Goal: Communication & Community: Answer question/provide support

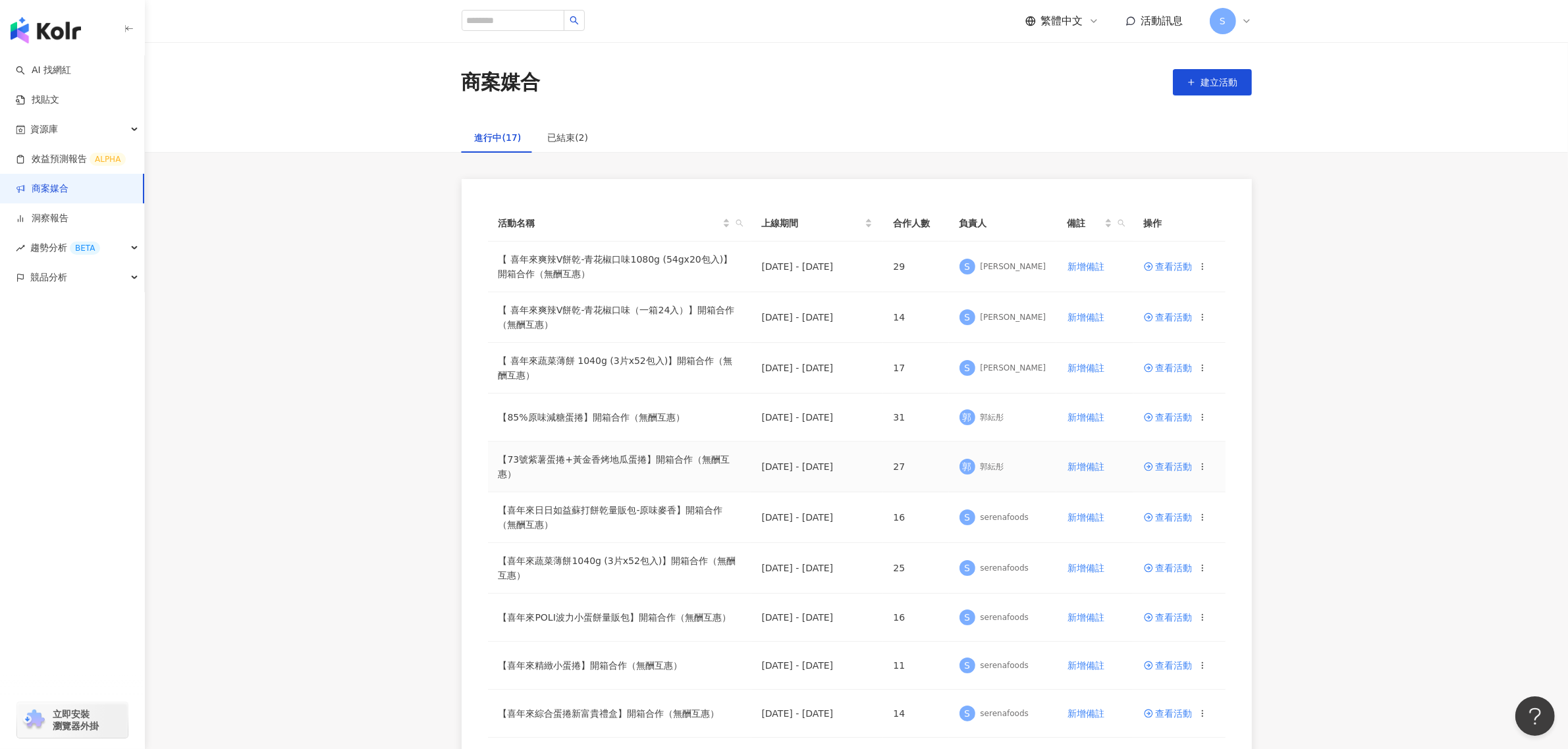
click at [1190, 465] on span "查看活動" at bounding box center [1168, 467] width 49 height 9
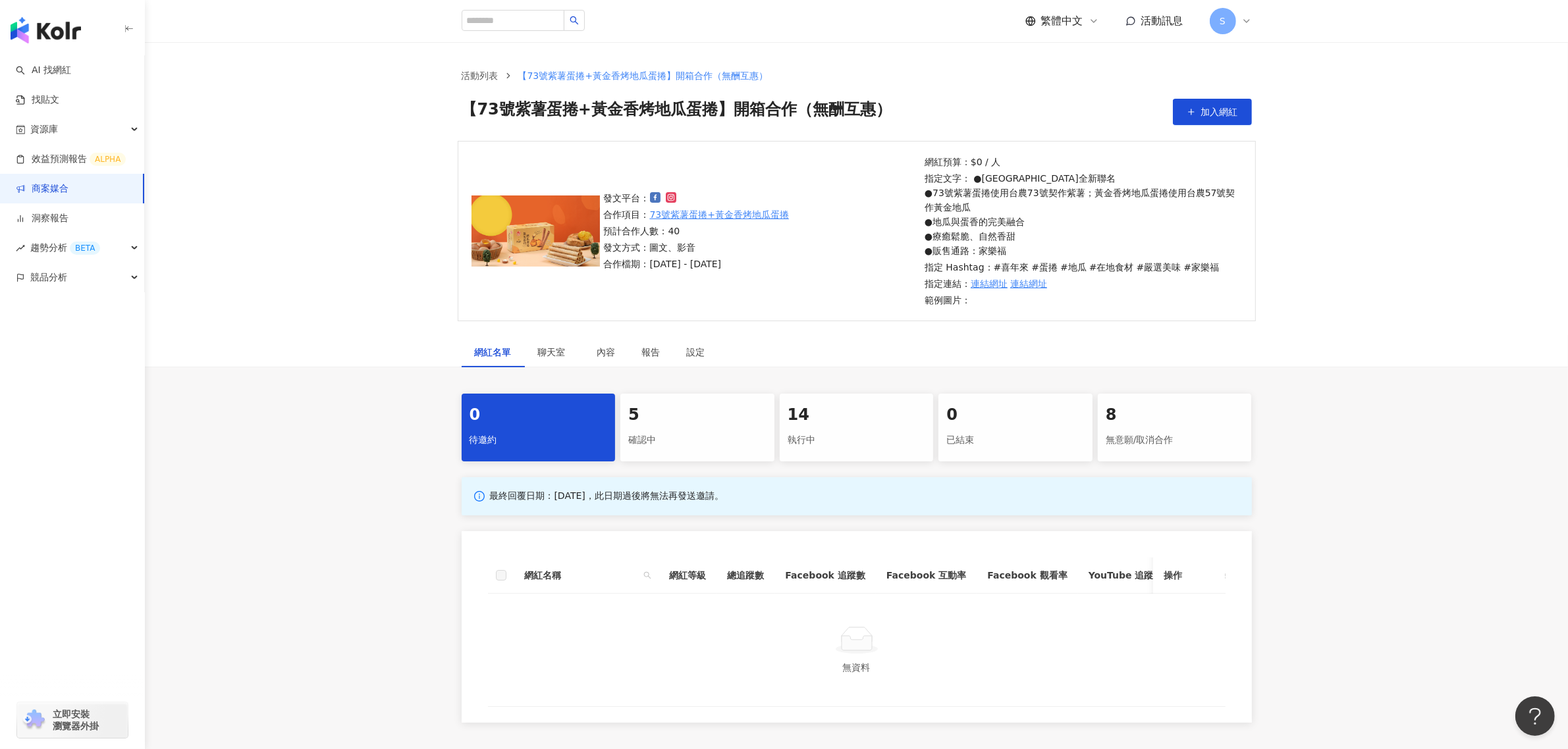
click at [689, 423] on div "5" at bounding box center [698, 414] width 138 height 22
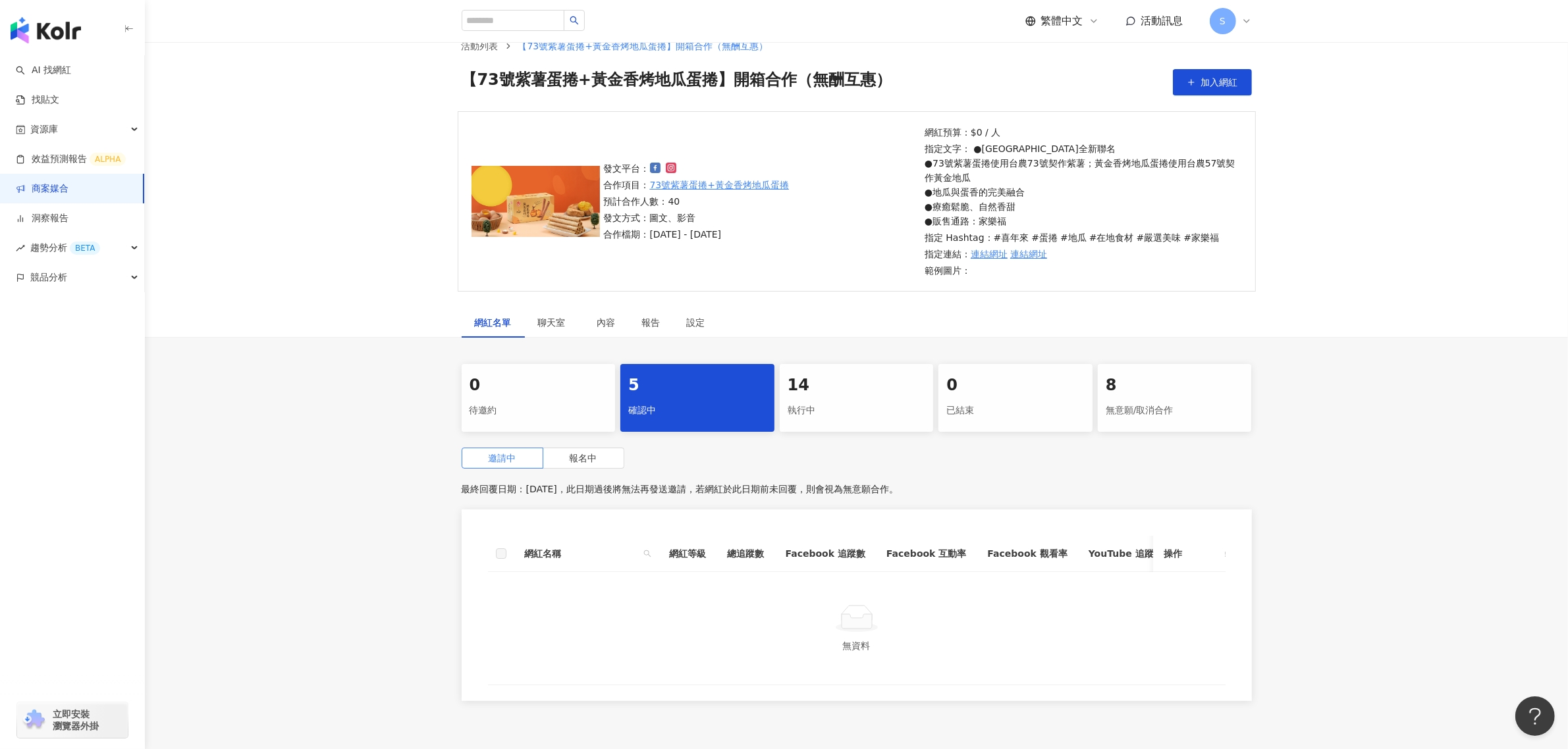
scroll to position [82, 0]
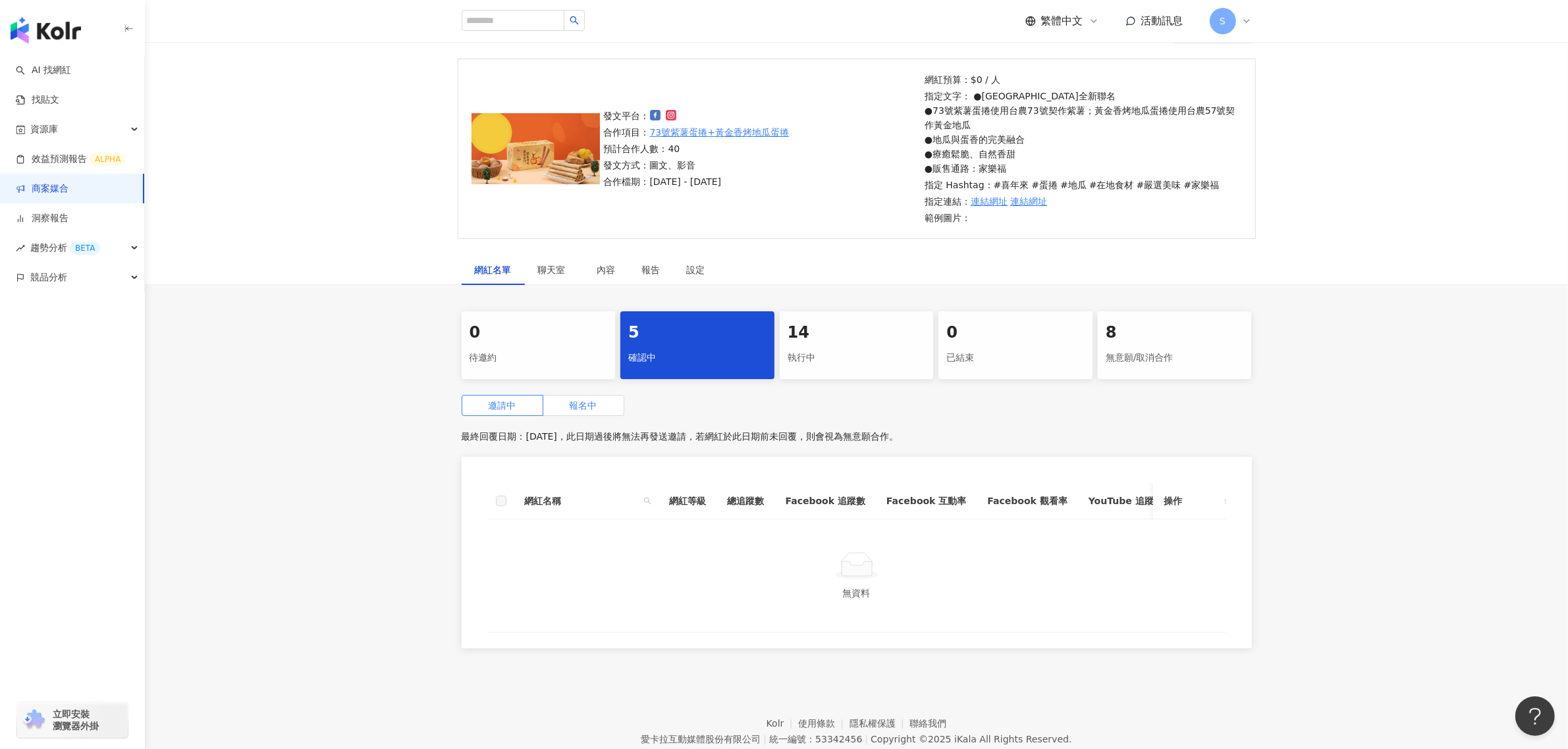
click at [580, 400] on span "報名中" at bounding box center [584, 405] width 27 height 11
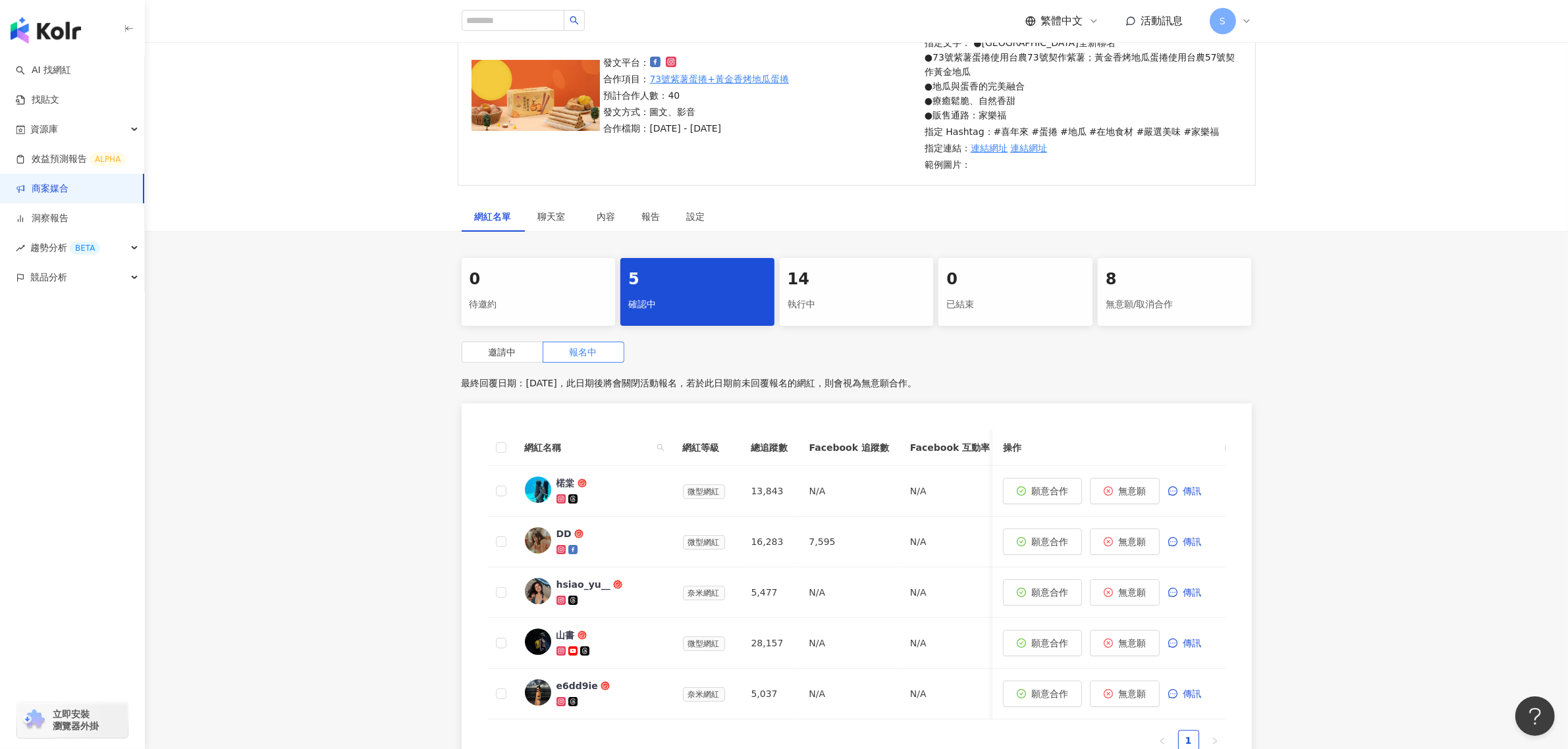
scroll to position [164, 0]
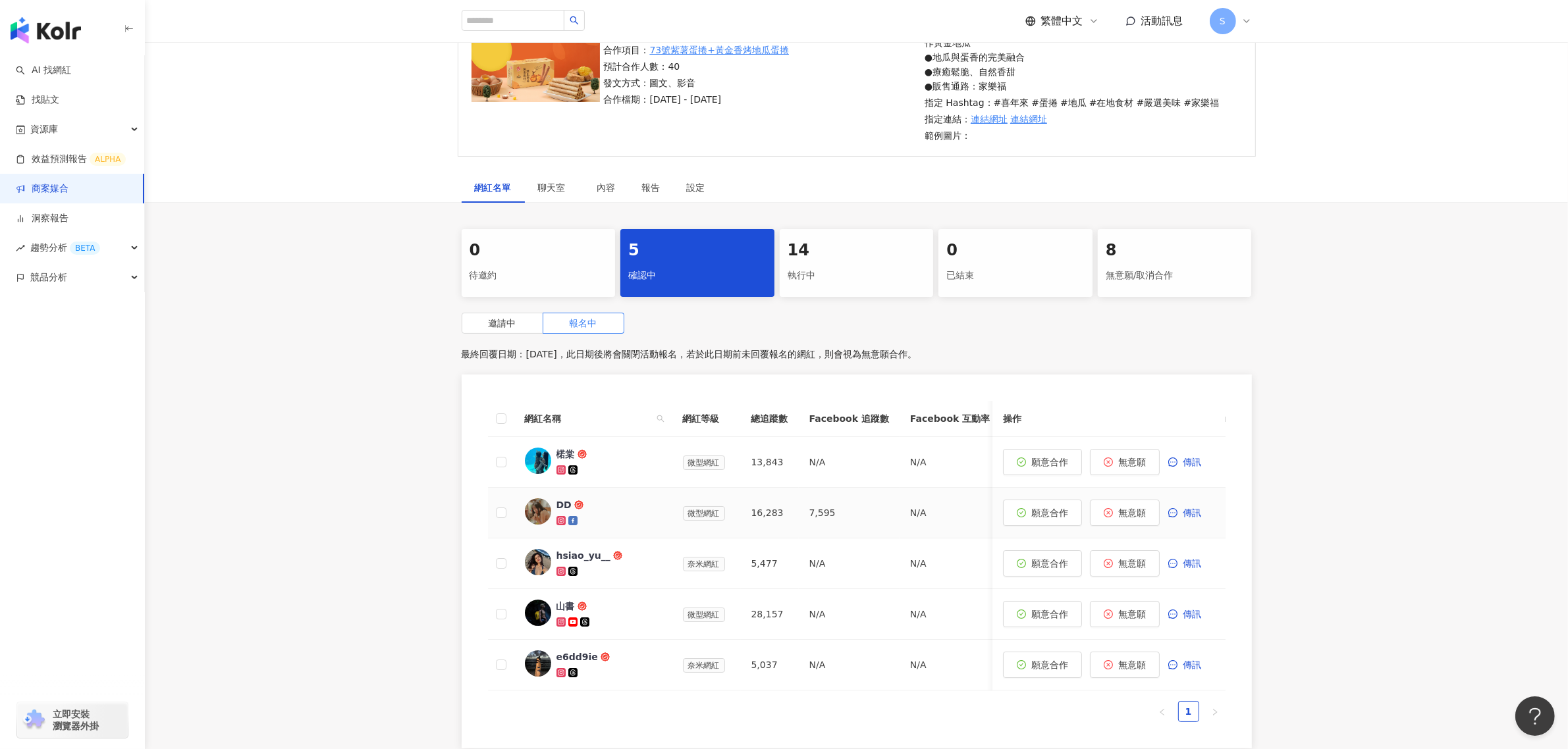
click at [563, 506] on div "DD" at bounding box center [564, 504] width 15 height 13
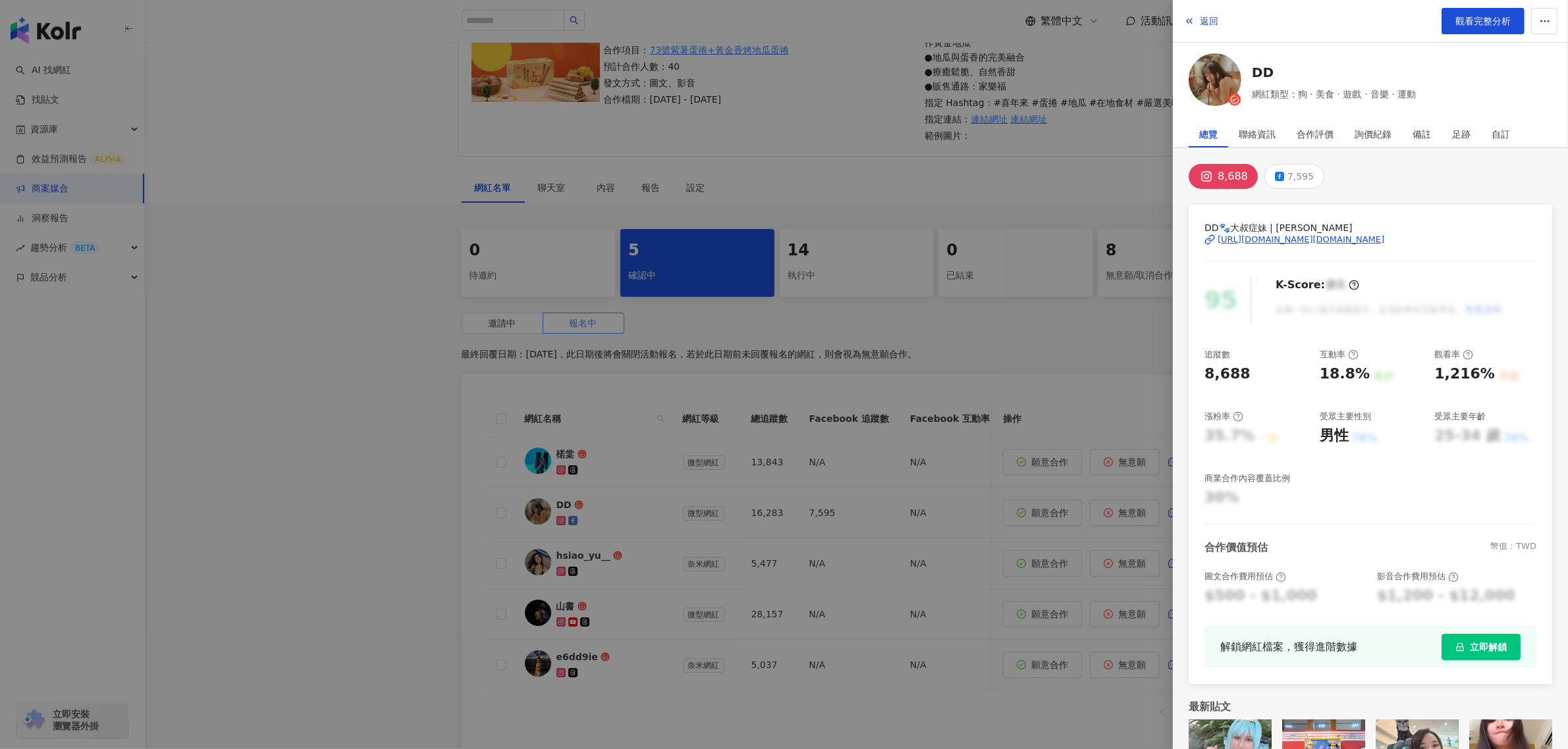
click at [1305, 237] on div "[URL][DOMAIN_NAME][DOMAIN_NAME]" at bounding box center [1300, 240] width 167 height 12
click at [995, 481] on div at bounding box center [784, 374] width 1568 height 749
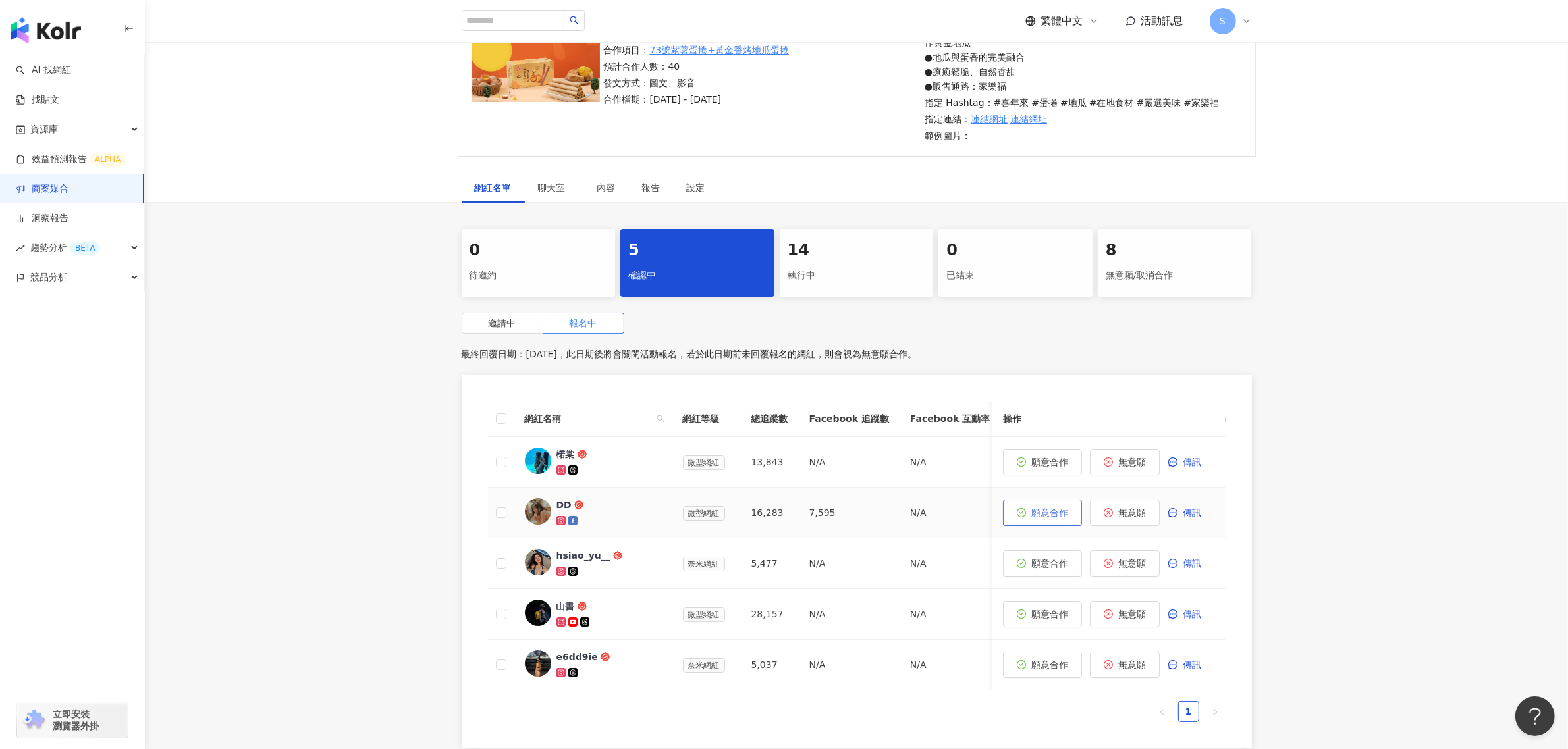
click at [1047, 521] on button "願意合作" at bounding box center [1042, 513] width 79 height 27
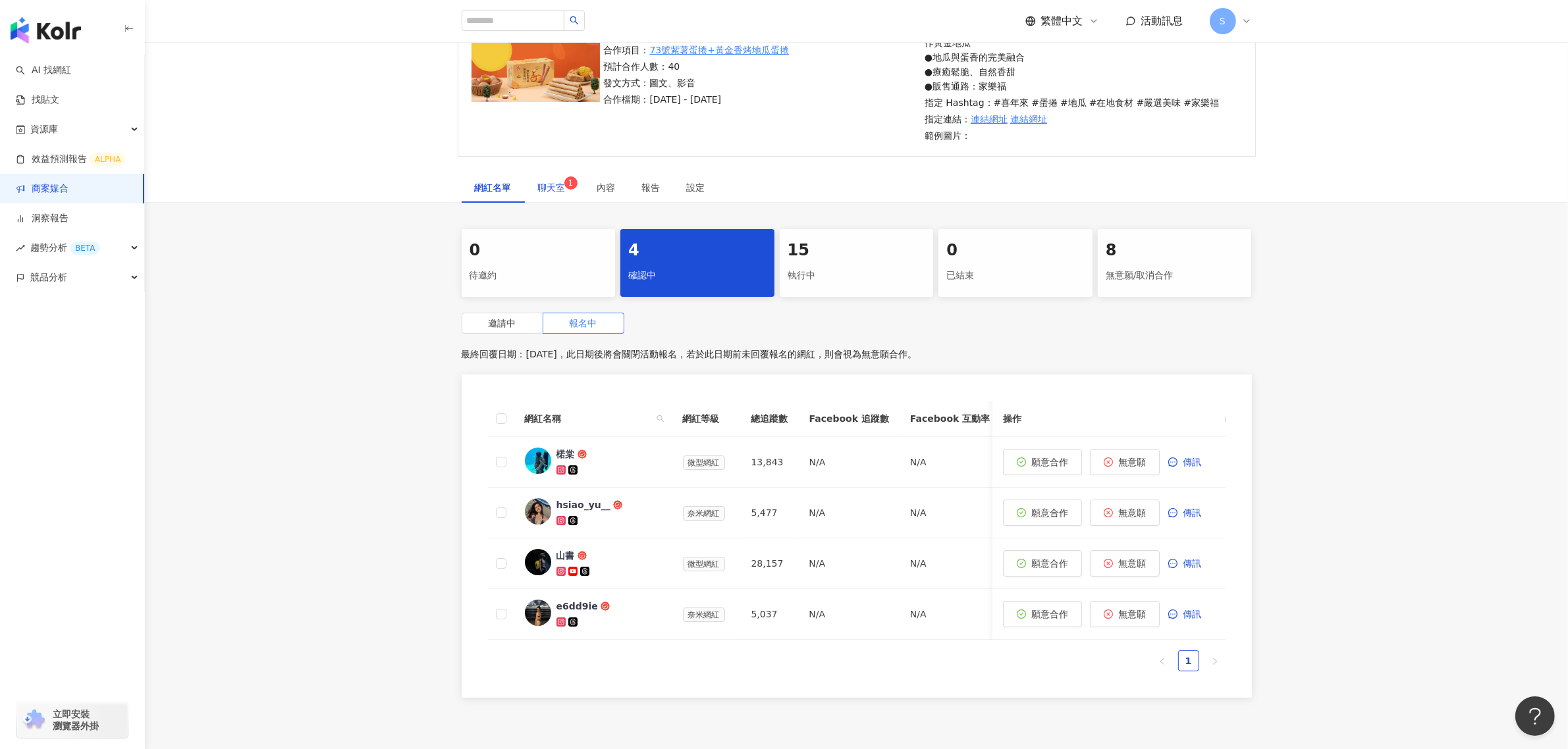
click at [545, 192] on span "聊天室 1" at bounding box center [554, 188] width 33 height 9
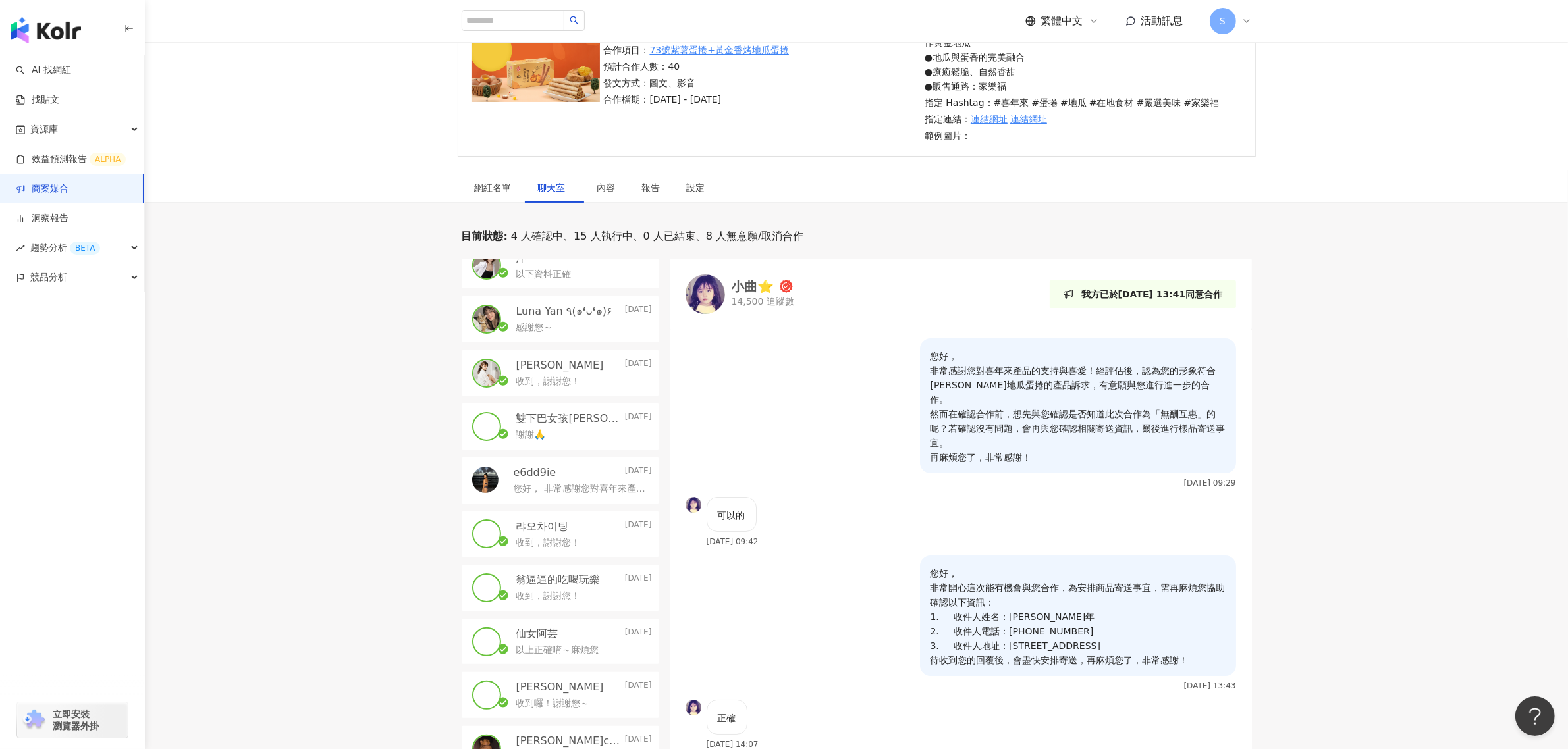
scroll to position [247, 0]
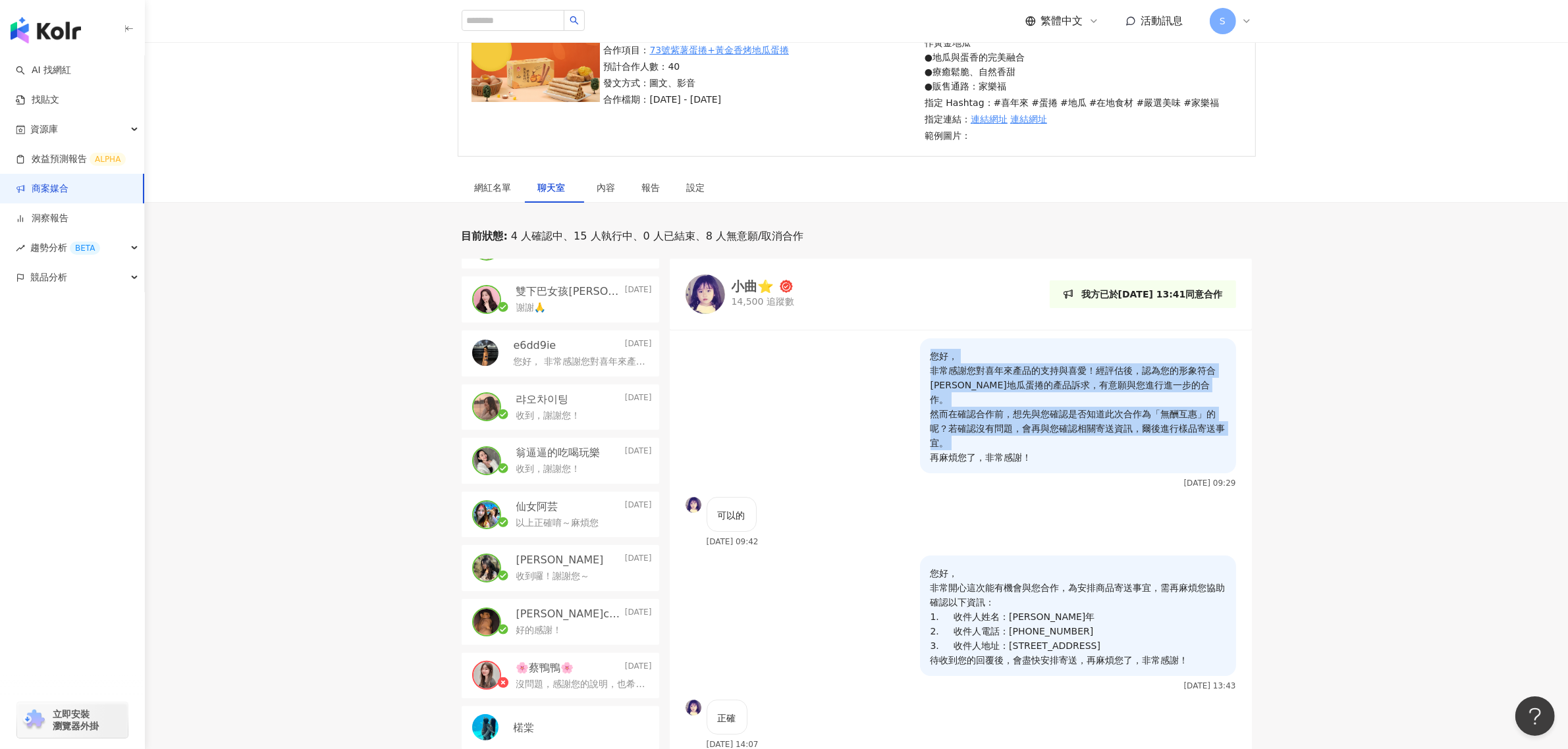
drag, startPoint x: 1089, startPoint y: 451, endPoint x: 918, endPoint y: 360, distance: 193.7
click at [920, 360] on div "您好， 非常感謝您對喜年來產品的支持與喜愛！經評估後，認為您的形象符合[PERSON_NAME]地瓜蛋捲的產品訴求，有意願與您進行進一步的合作。 然而在確認合…" at bounding box center [1077, 405] width 316 height 135
copy p "您好， 非常感謝您對喜年來產品的支持與喜愛！經評估後，認為您的形象符合[PERSON_NAME]地瓜蛋捲的產品訴求，有意願與您進行進一步的合作。 然而在確認合…"
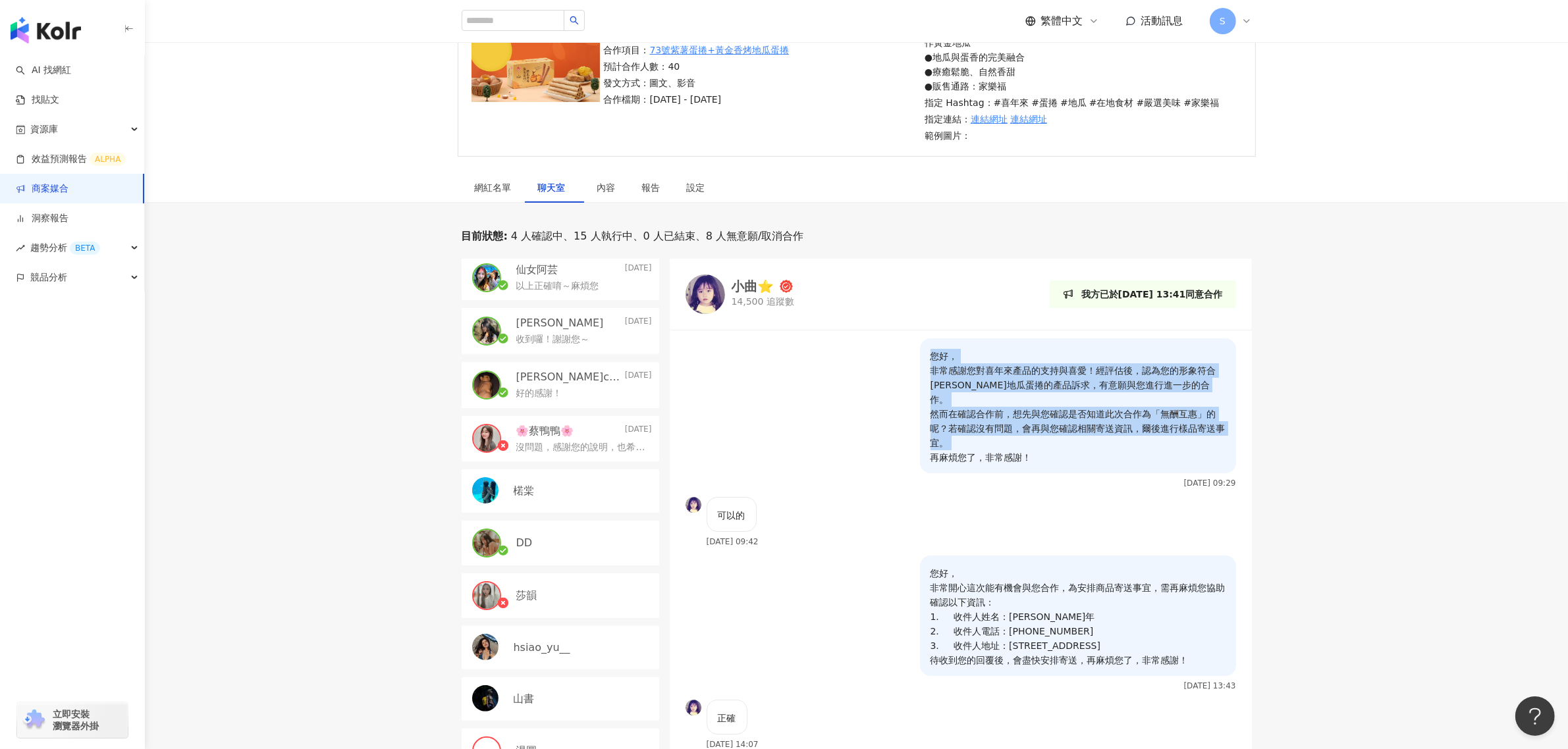
scroll to position [494, 0]
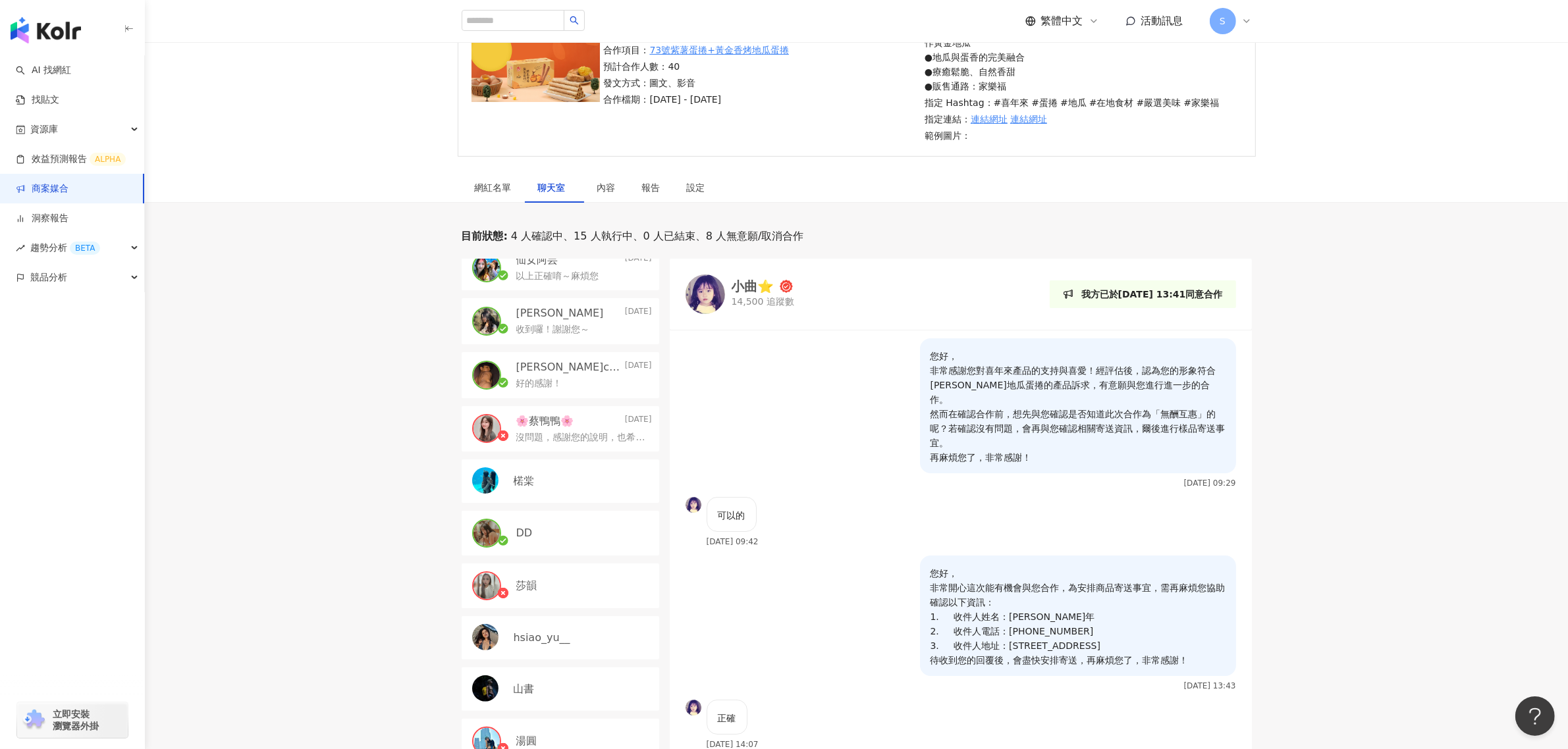
click at [532, 526] on div "DD" at bounding box center [584, 532] width 135 height 14
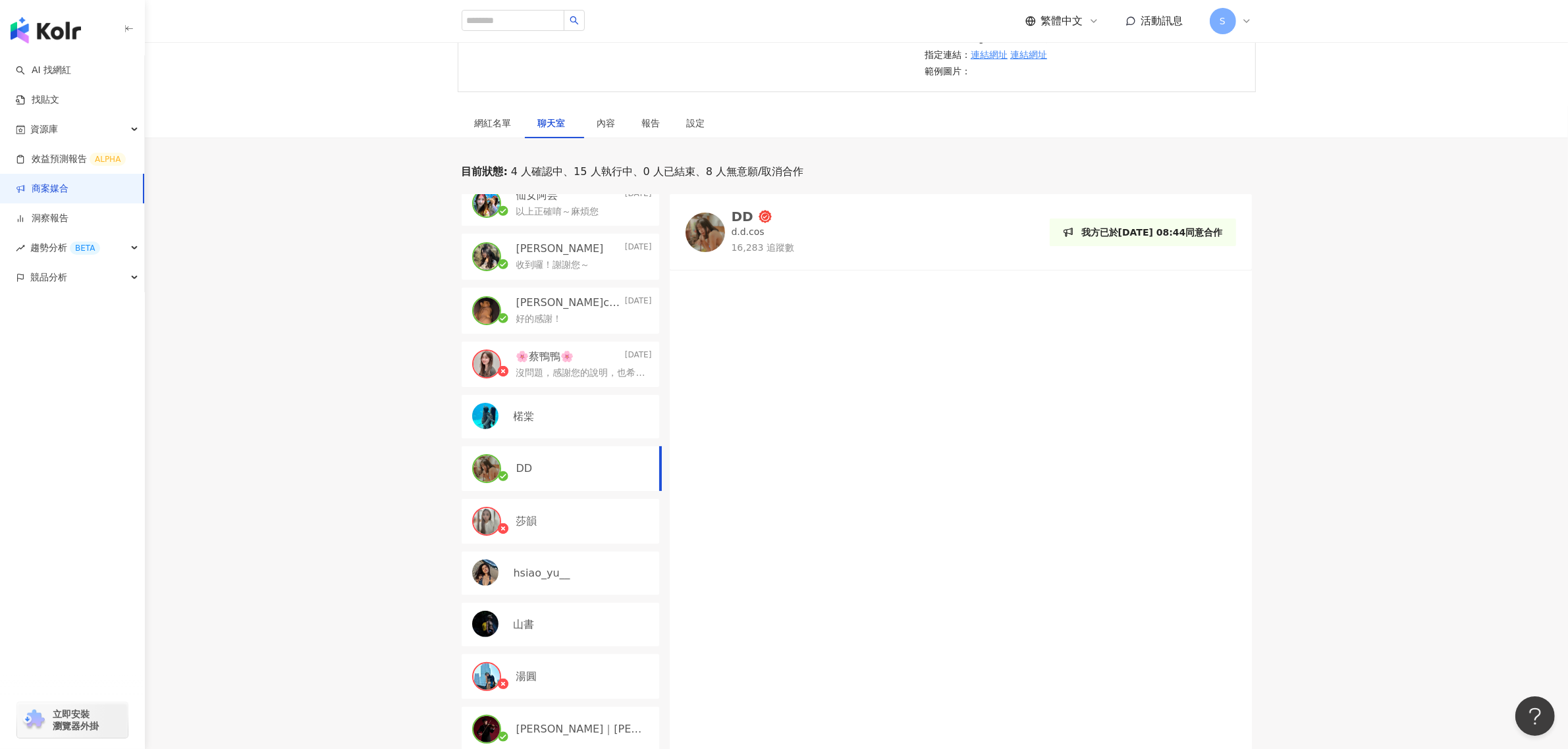
scroll to position [329, 0]
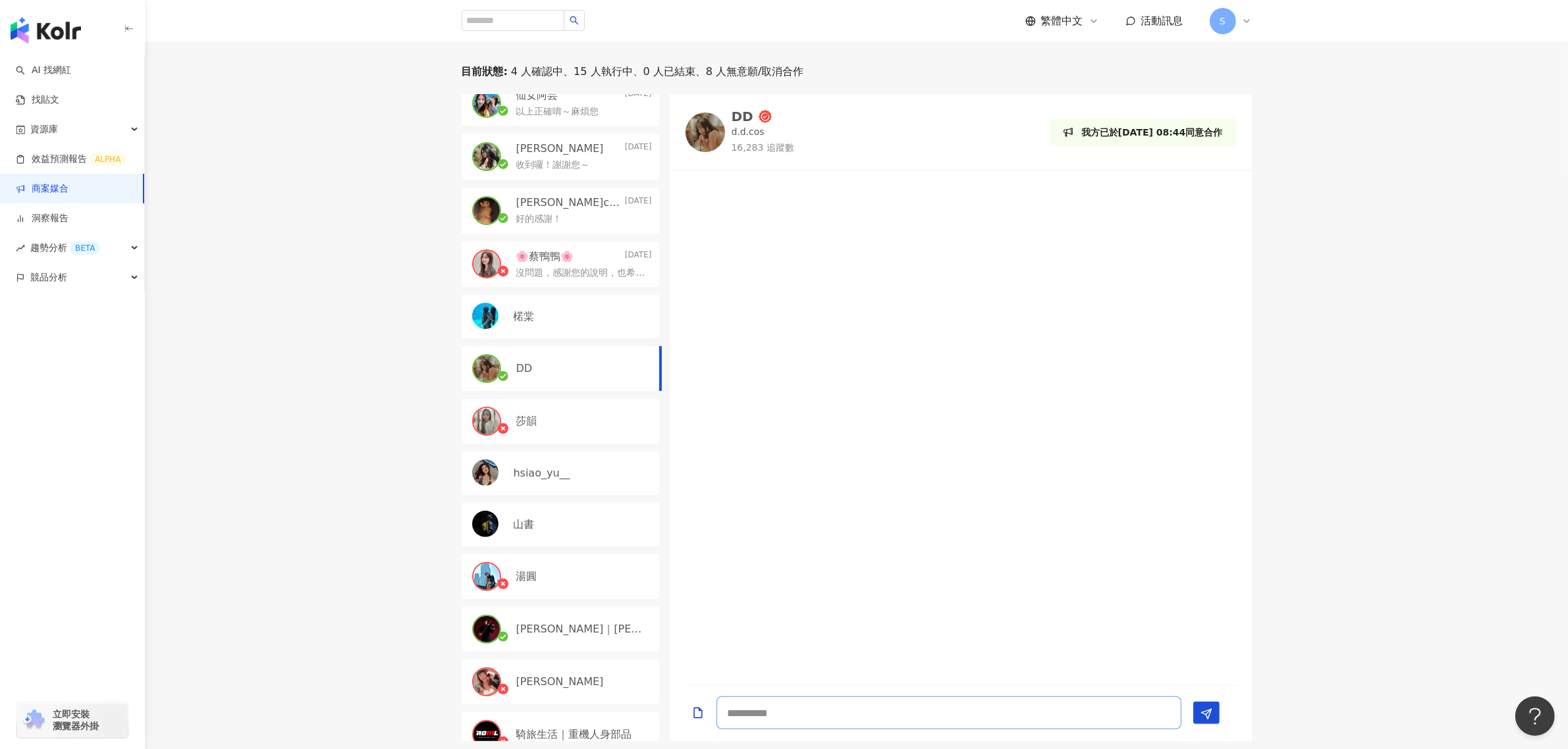
click at [854, 712] on textarea at bounding box center [949, 713] width 465 height 33
paste textarea "**********"
type textarea "**********"
click at [1204, 691] on span "Send" at bounding box center [1207, 684] width 12 height 14
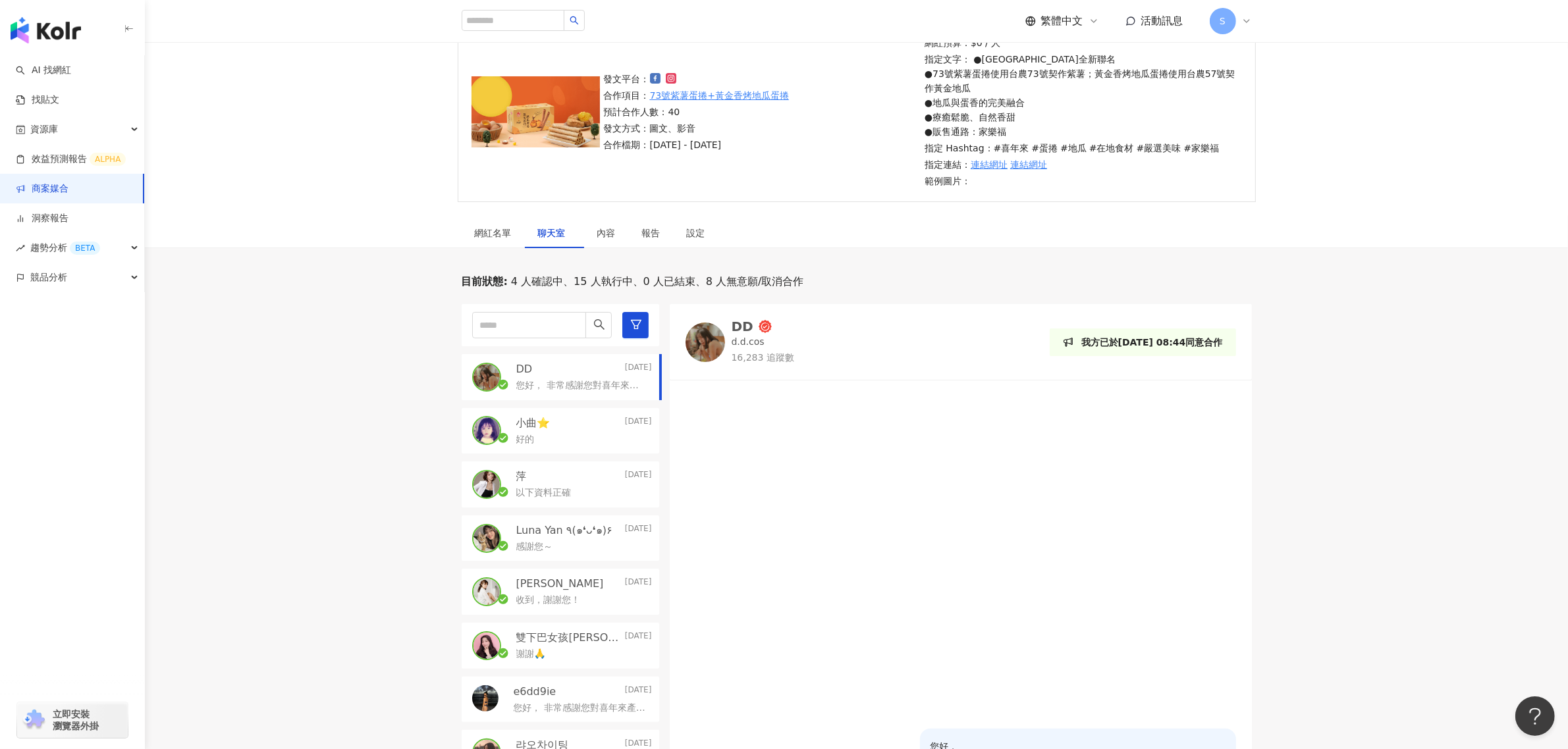
scroll to position [82, 0]
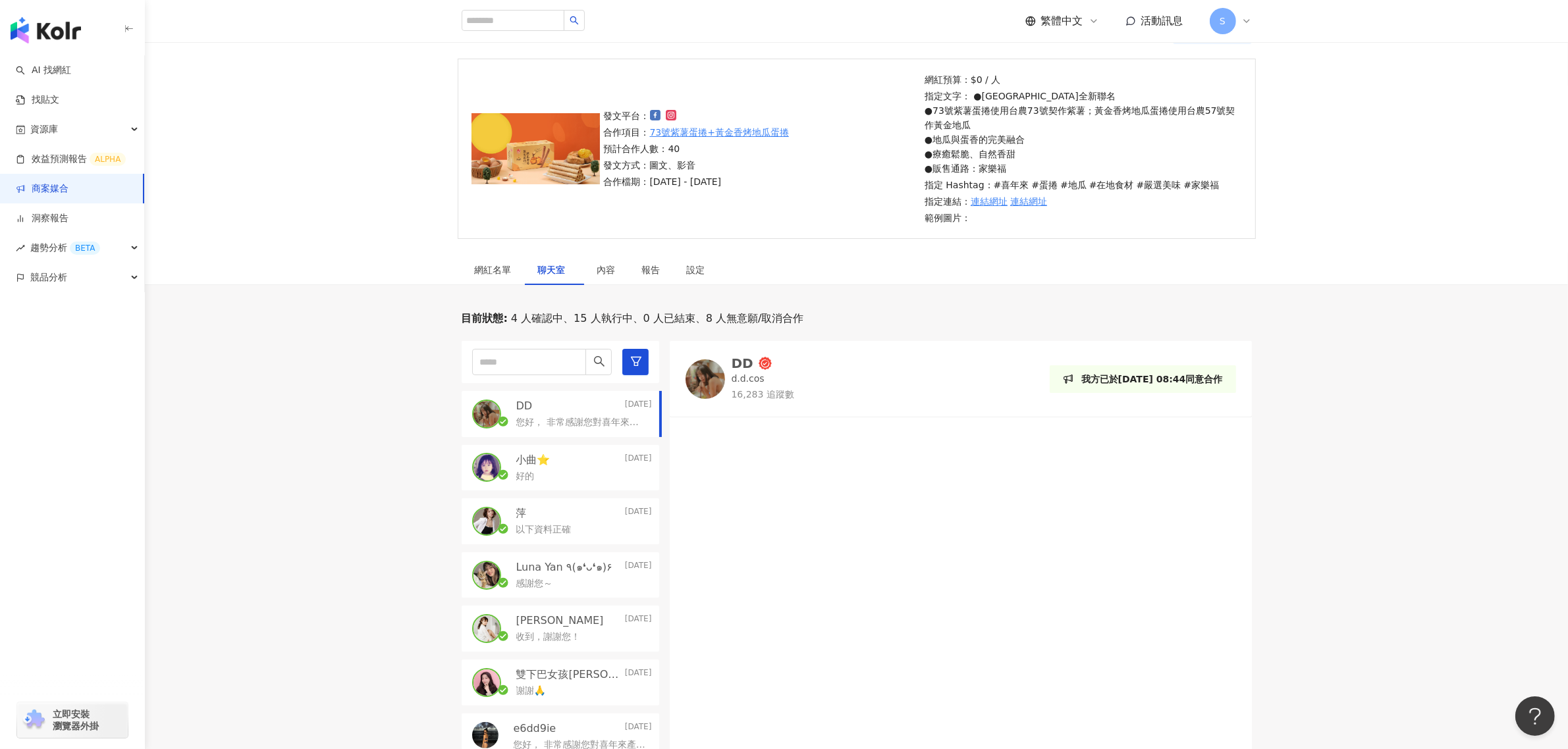
click at [554, 268] on span "聊天室" at bounding box center [554, 270] width 33 height 9
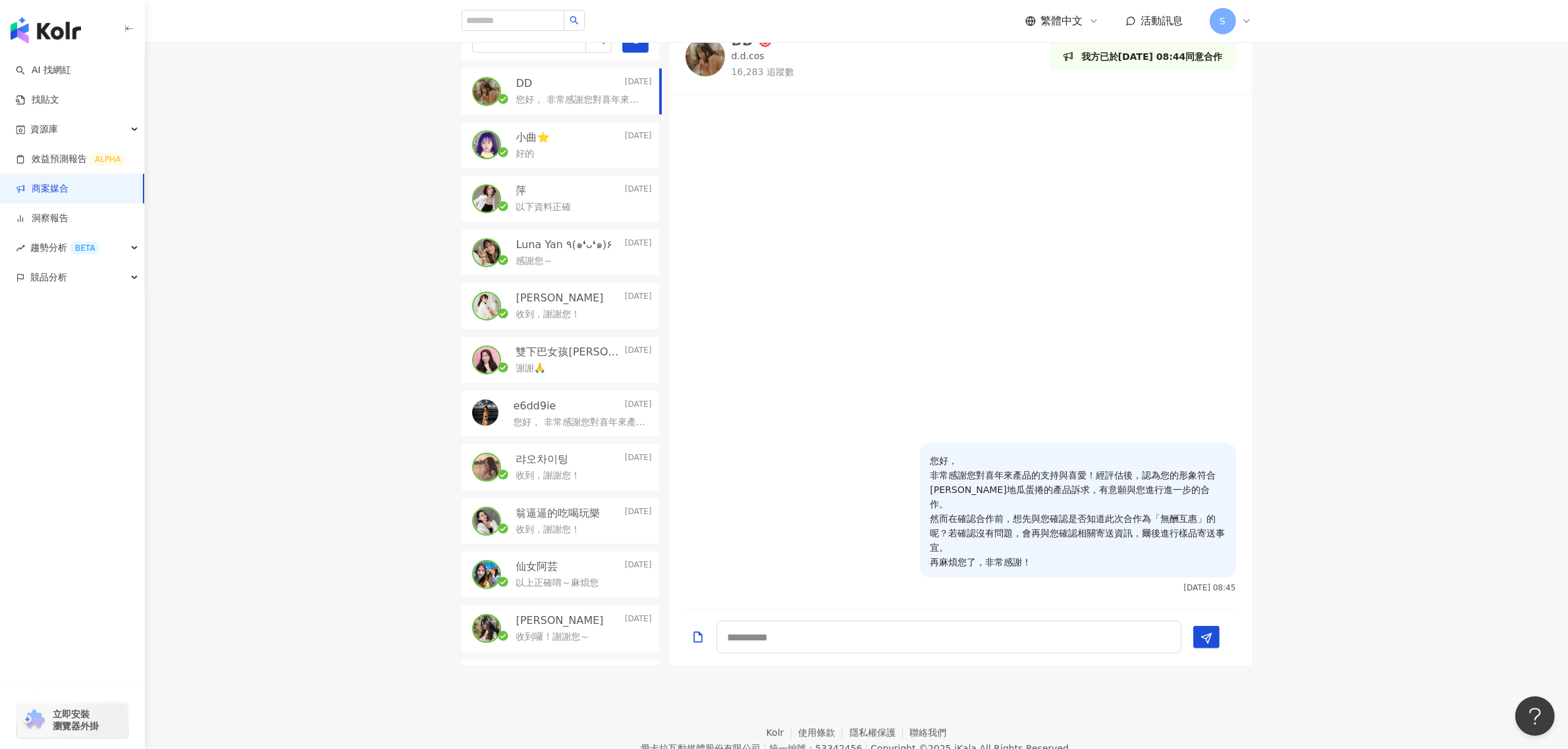
scroll to position [303, 0]
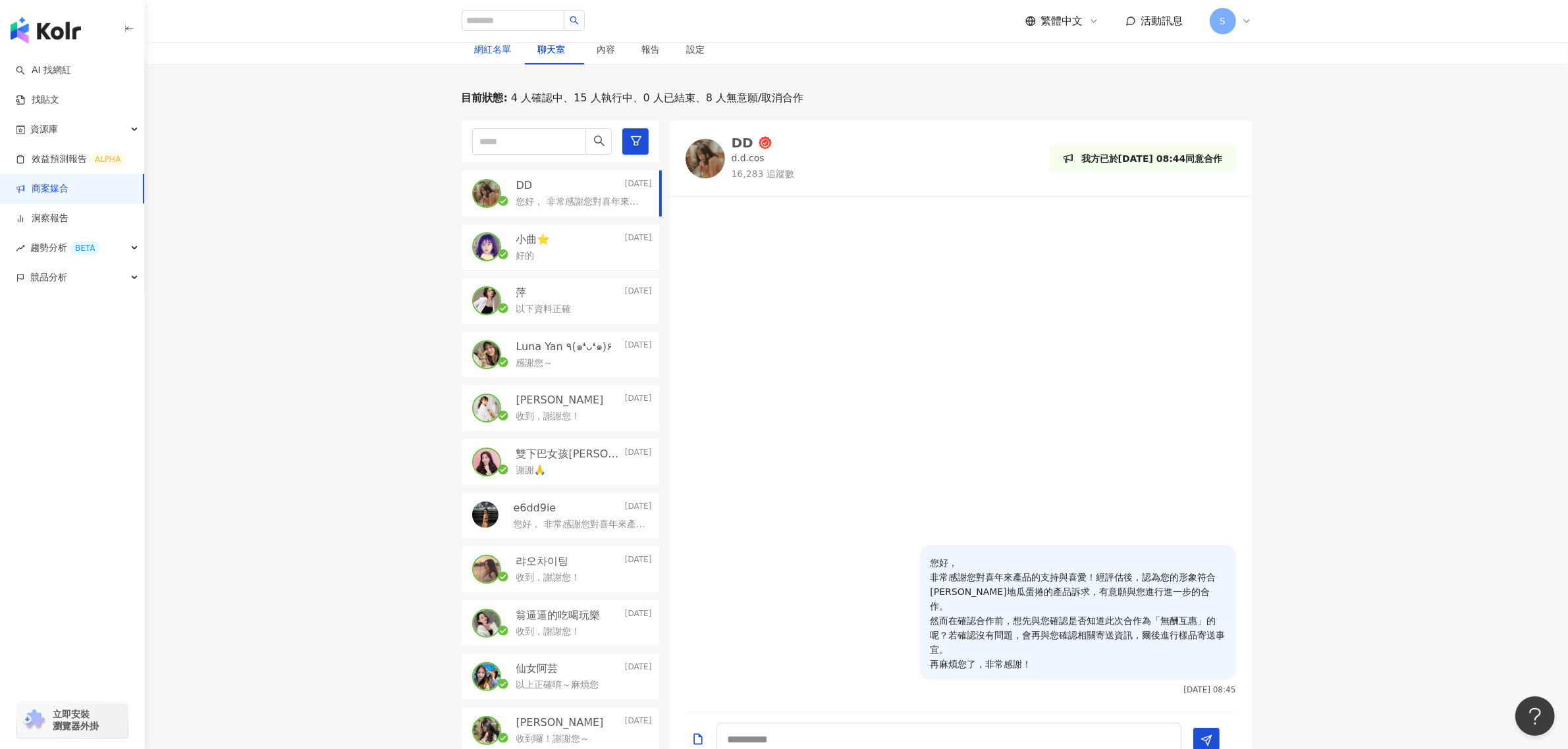
click at [482, 51] on div "網紅名單" at bounding box center [493, 49] width 37 height 14
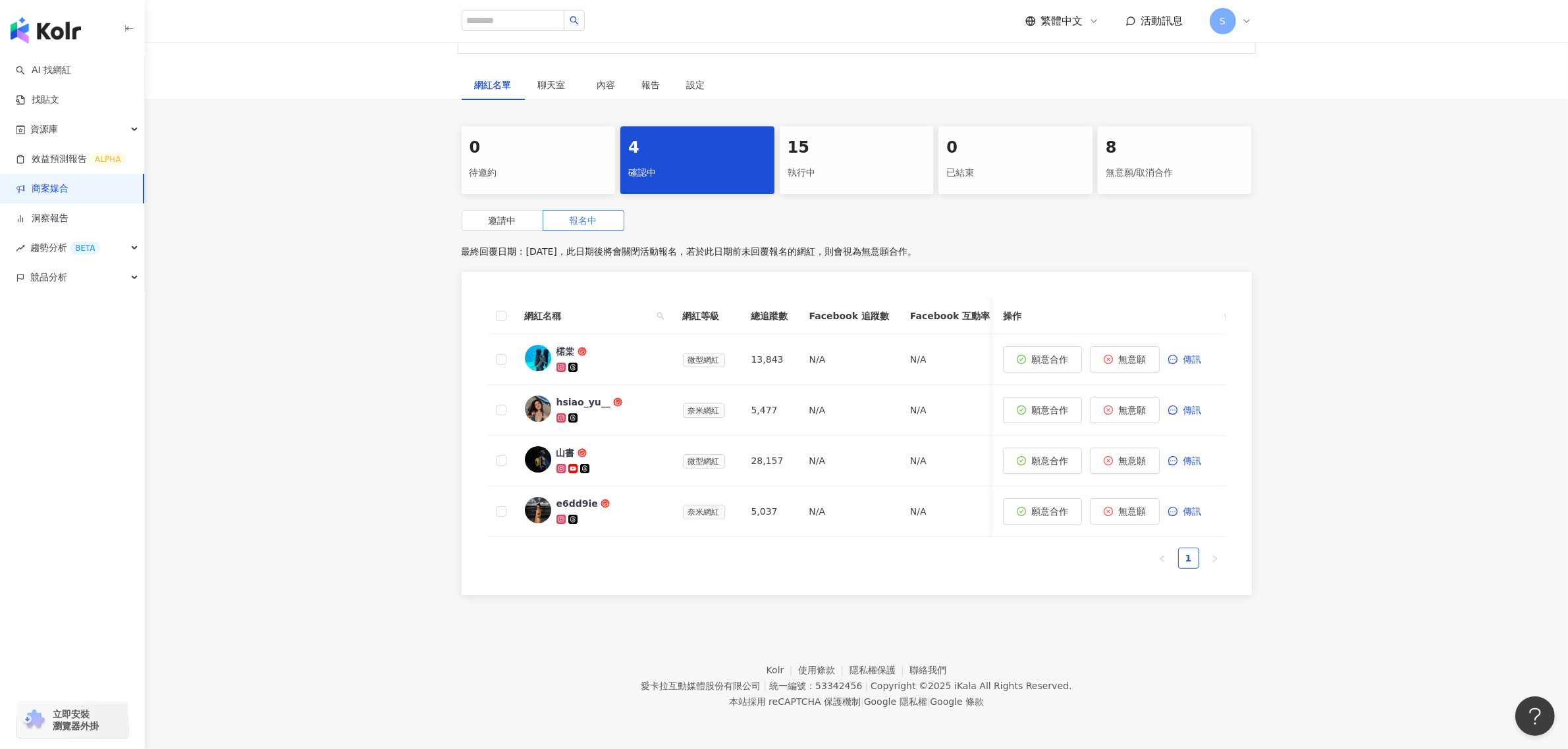
scroll to position [280, 0]
click at [566, 344] on div "楉棠" at bounding box center [565, 351] width 18 height 13
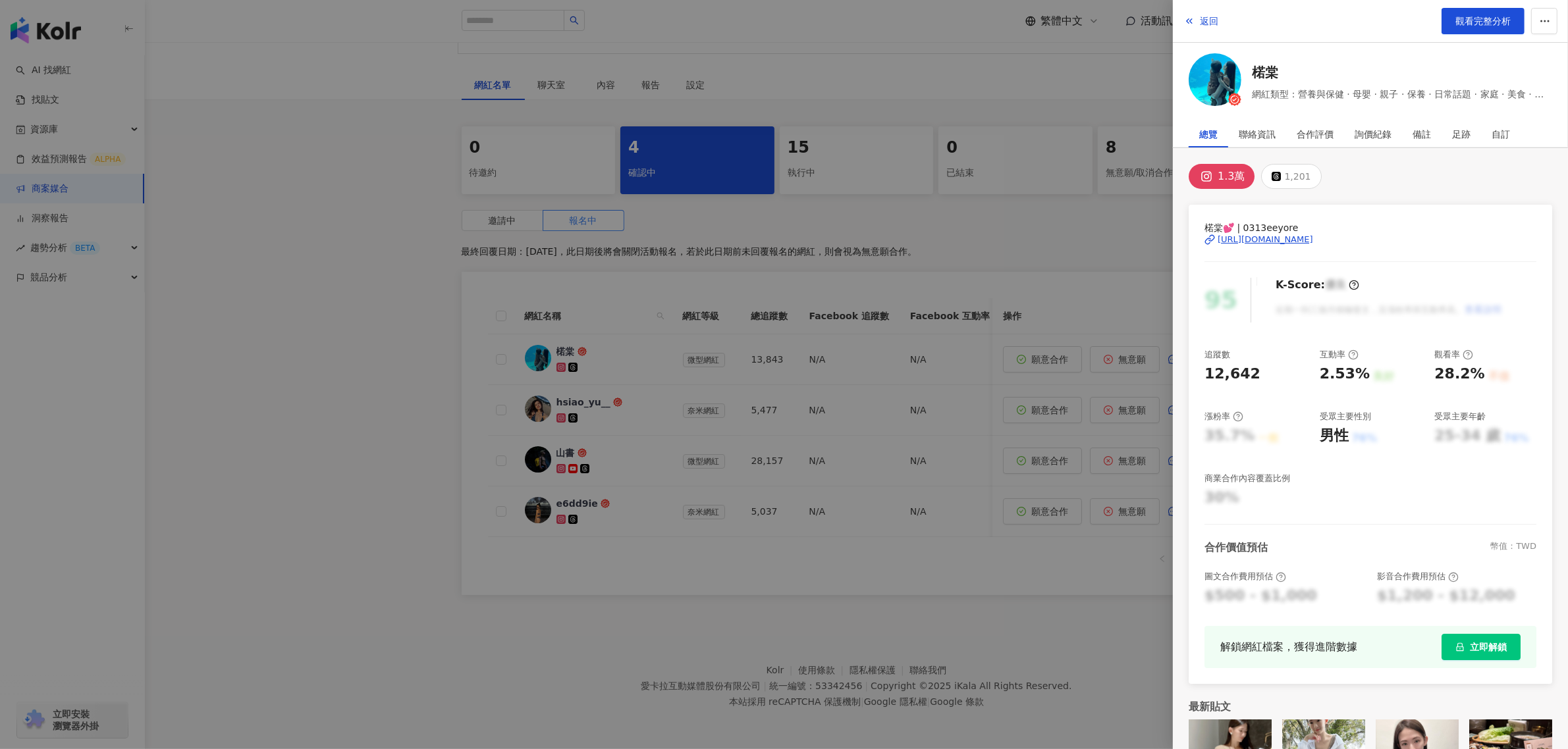
click at [1313, 237] on div "[URL][DOMAIN_NAME]" at bounding box center [1264, 240] width 95 height 12
click at [818, 584] on div at bounding box center [784, 374] width 1568 height 749
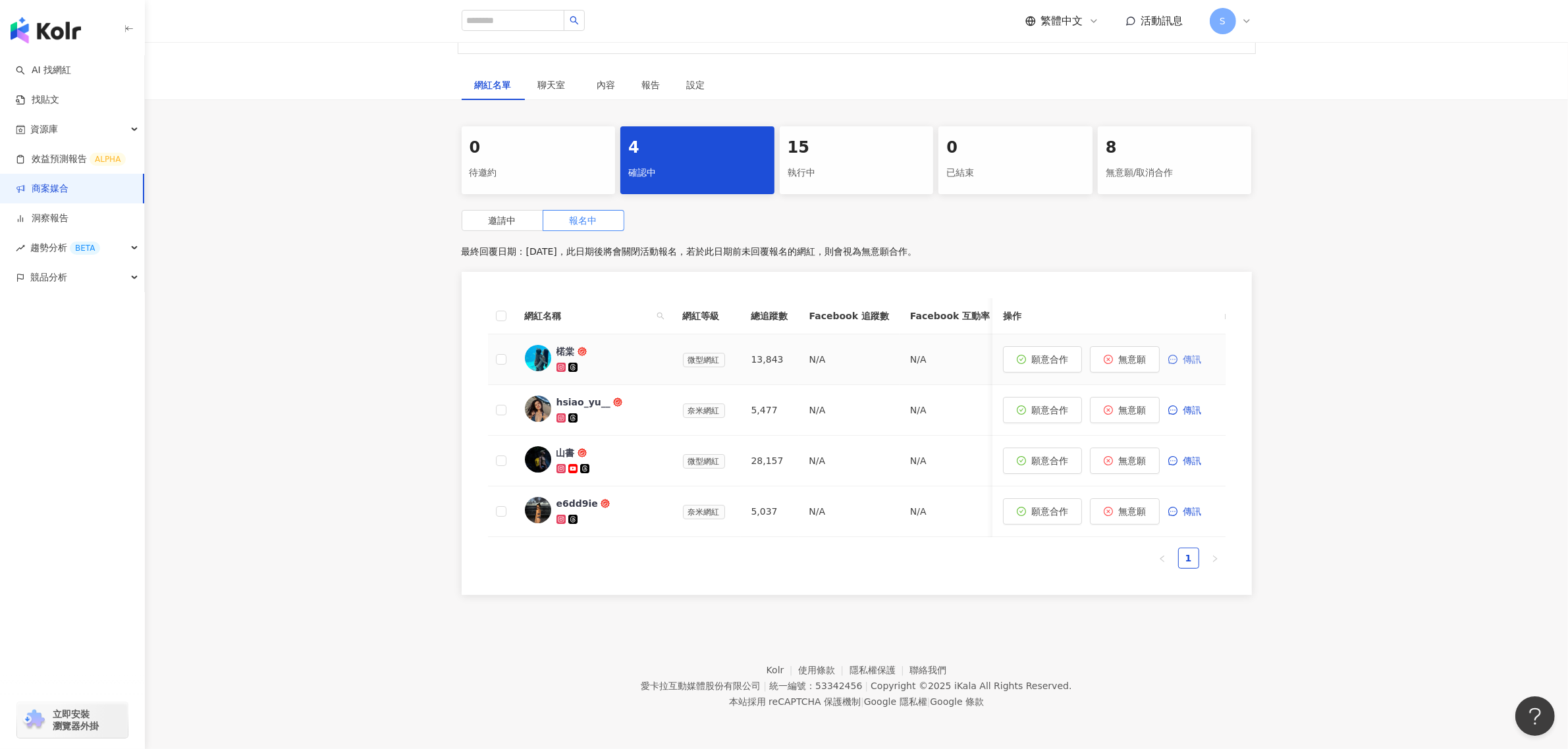
click at [1191, 354] on button "傳訊" at bounding box center [1191, 359] width 47 height 27
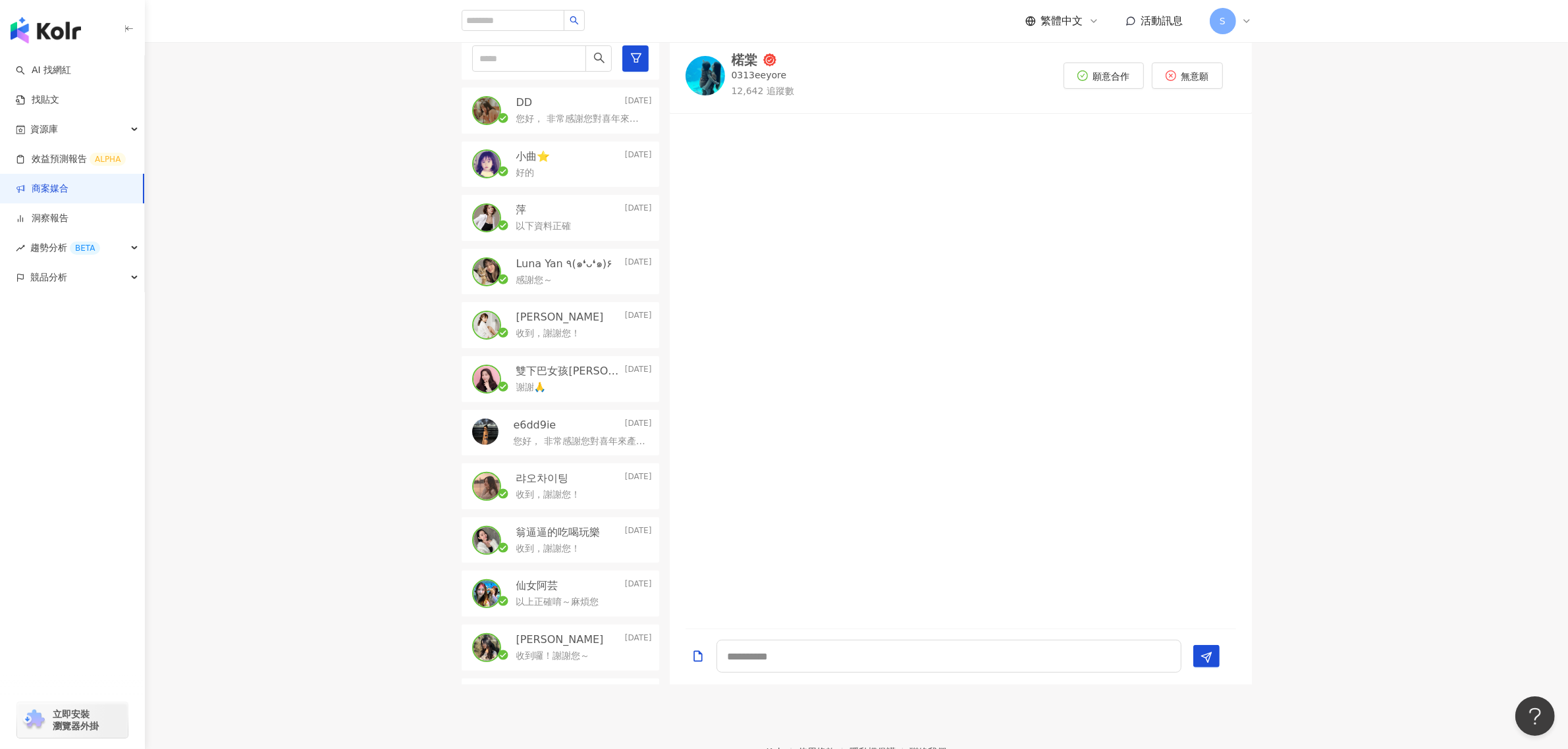
scroll to position [467, 0]
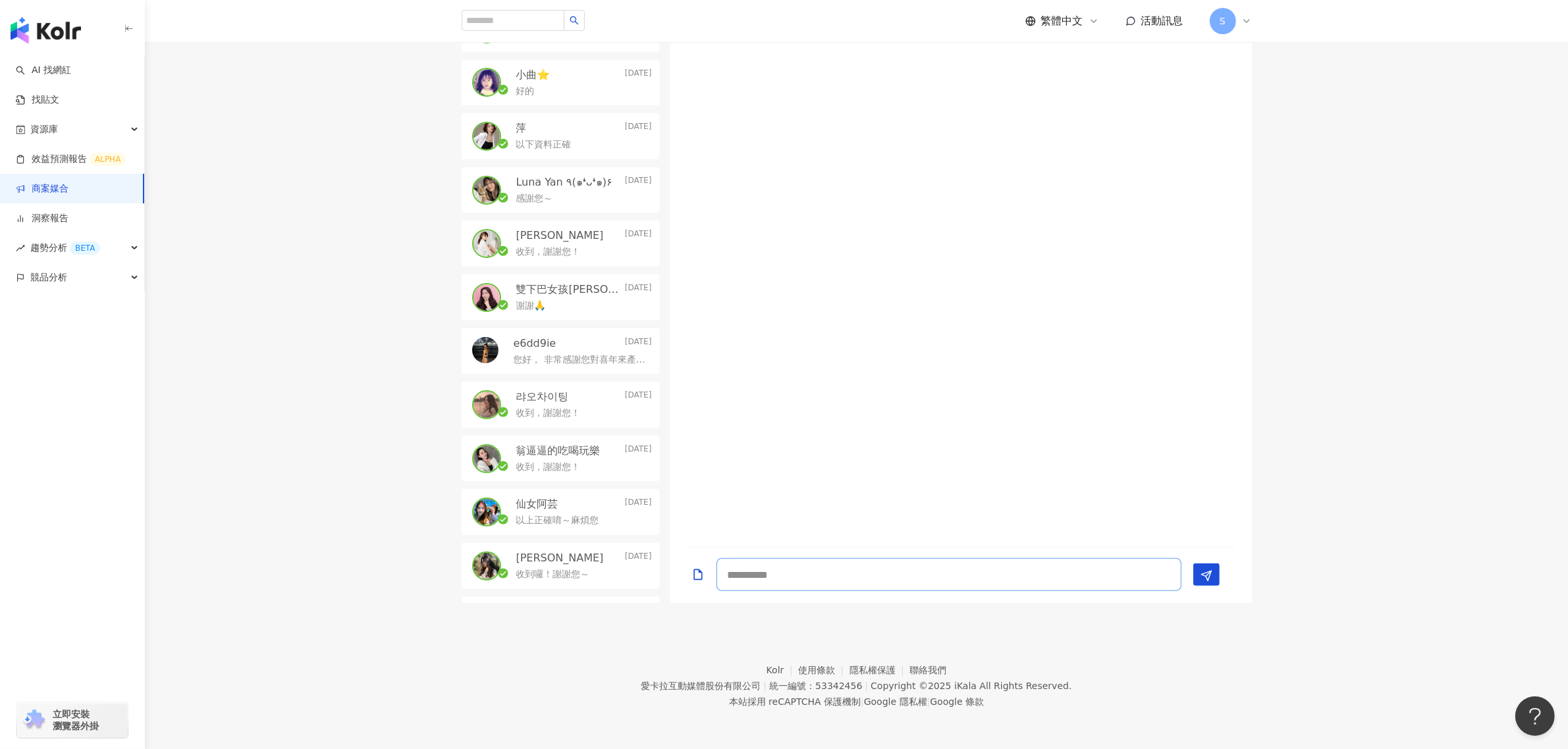
click at [899, 574] on textarea at bounding box center [949, 574] width 465 height 33
paste textarea "**********"
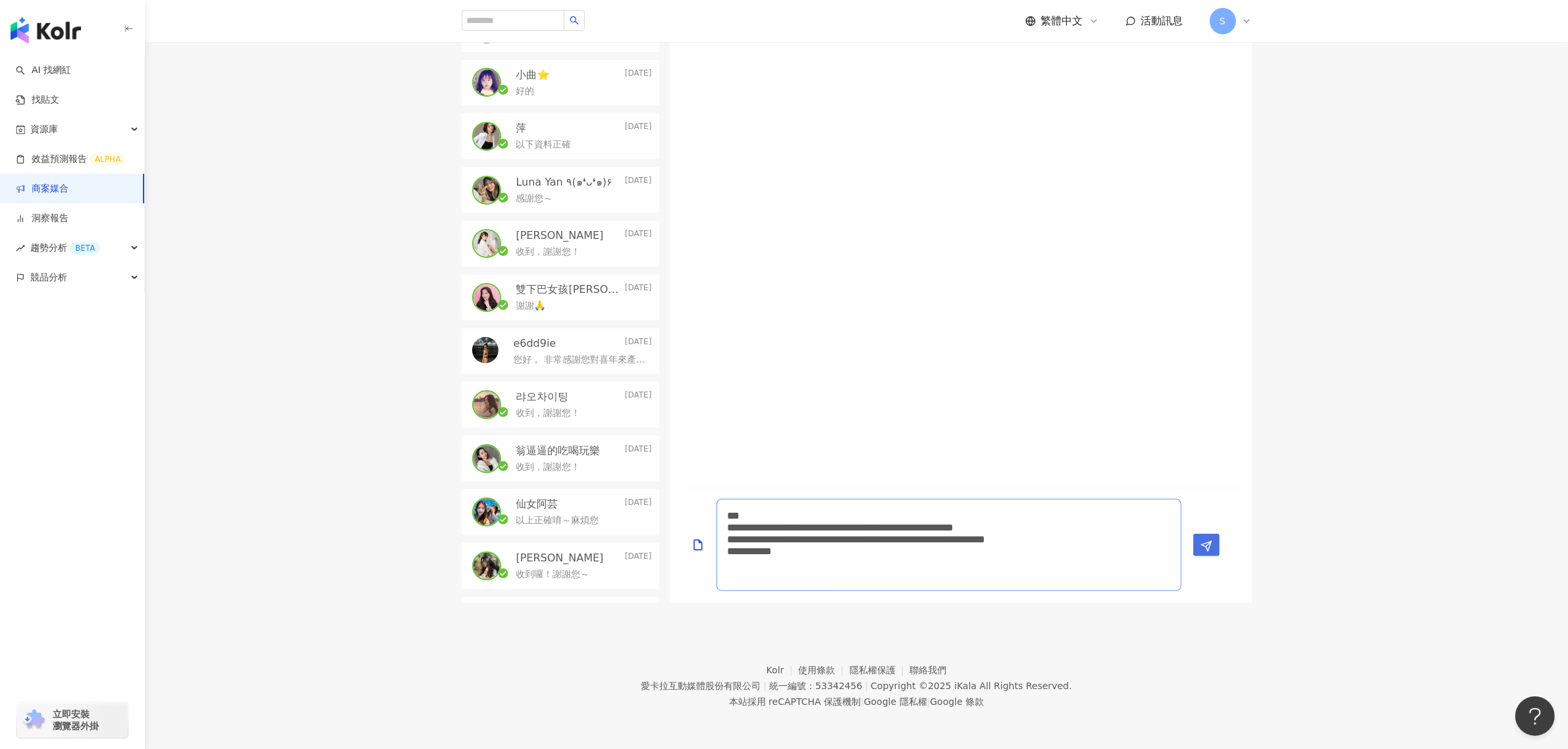
type textarea "**********"
click at [1213, 545] on button "Send" at bounding box center [1206, 544] width 27 height 22
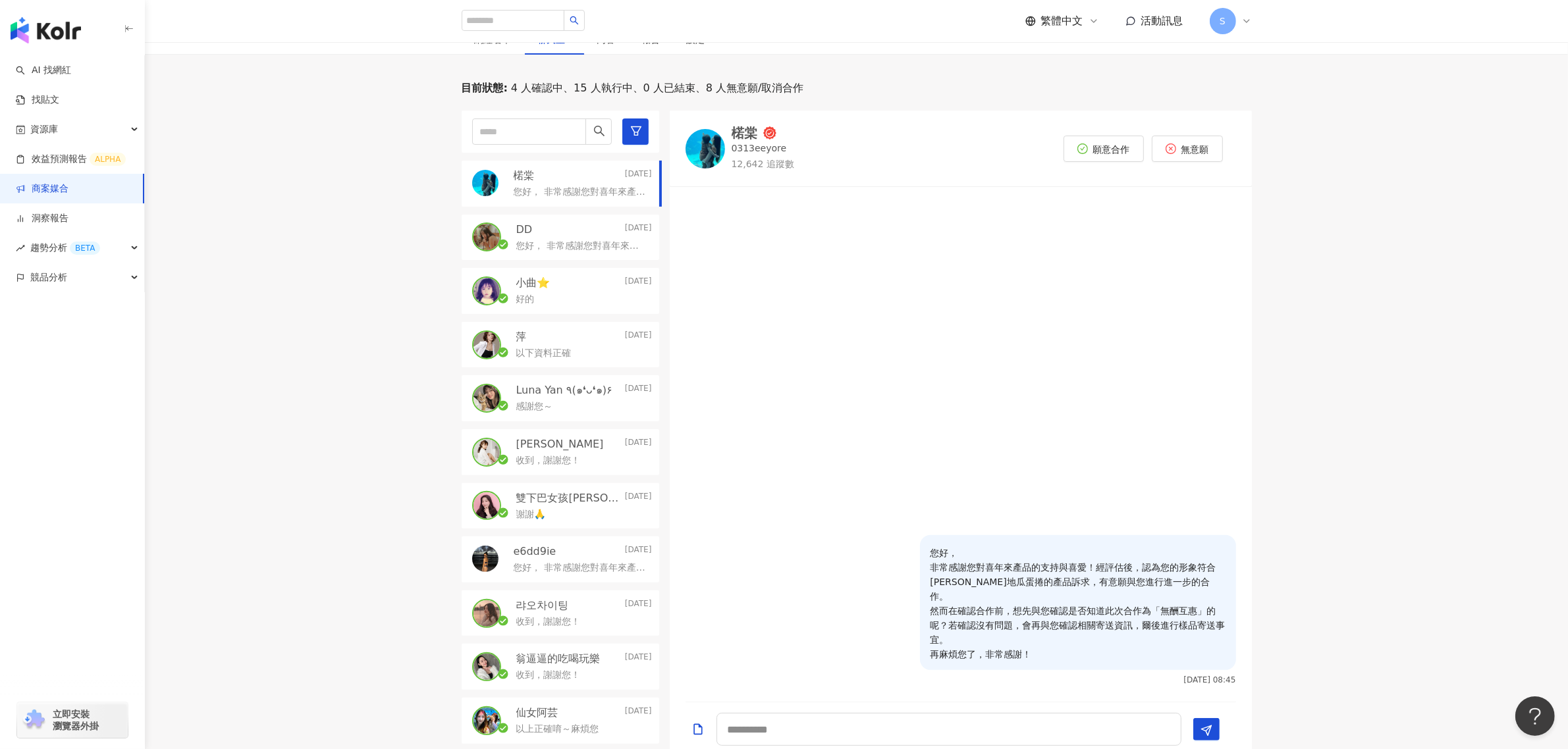
scroll to position [164, 0]
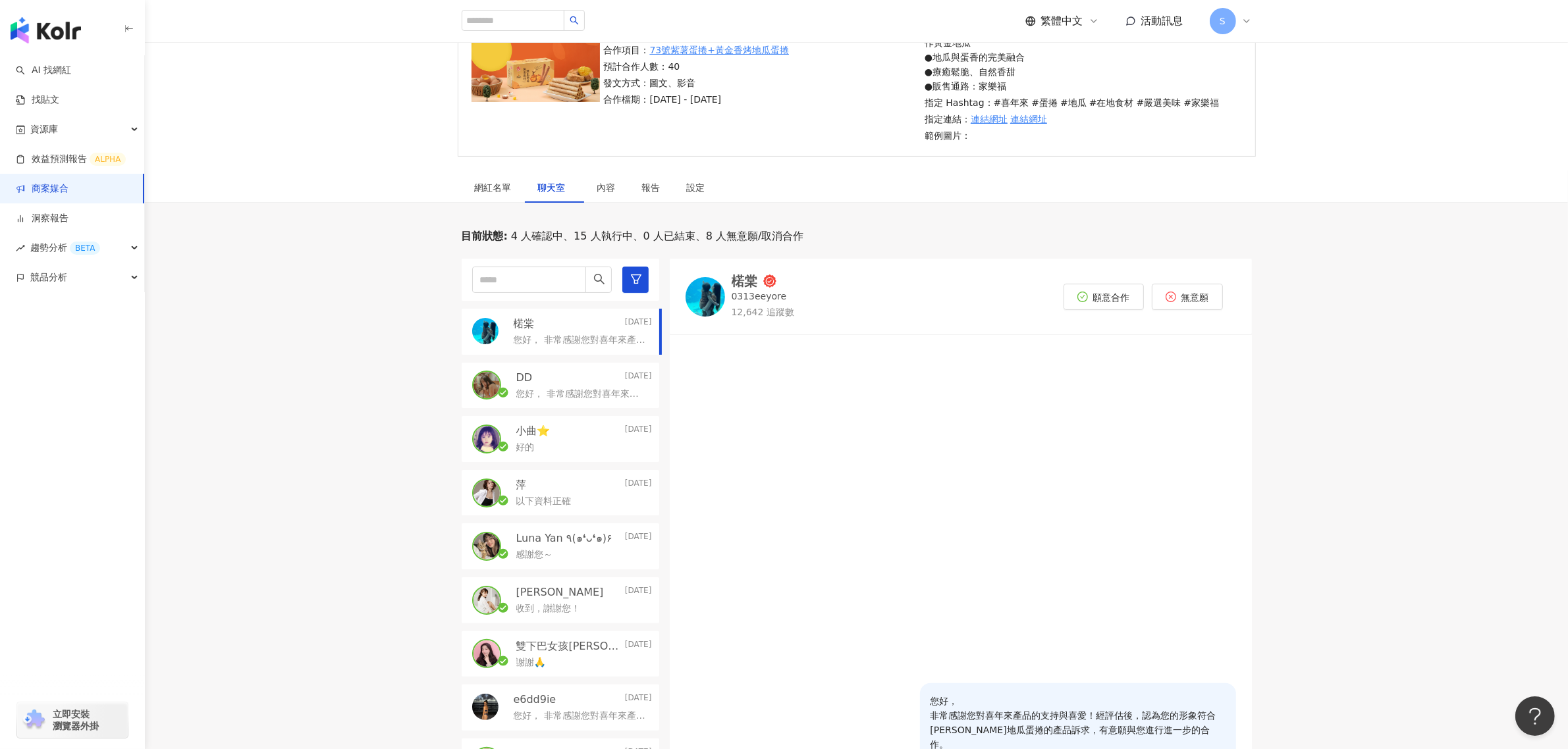
click at [68, 195] on link "商案媒合" at bounding box center [42, 189] width 52 height 13
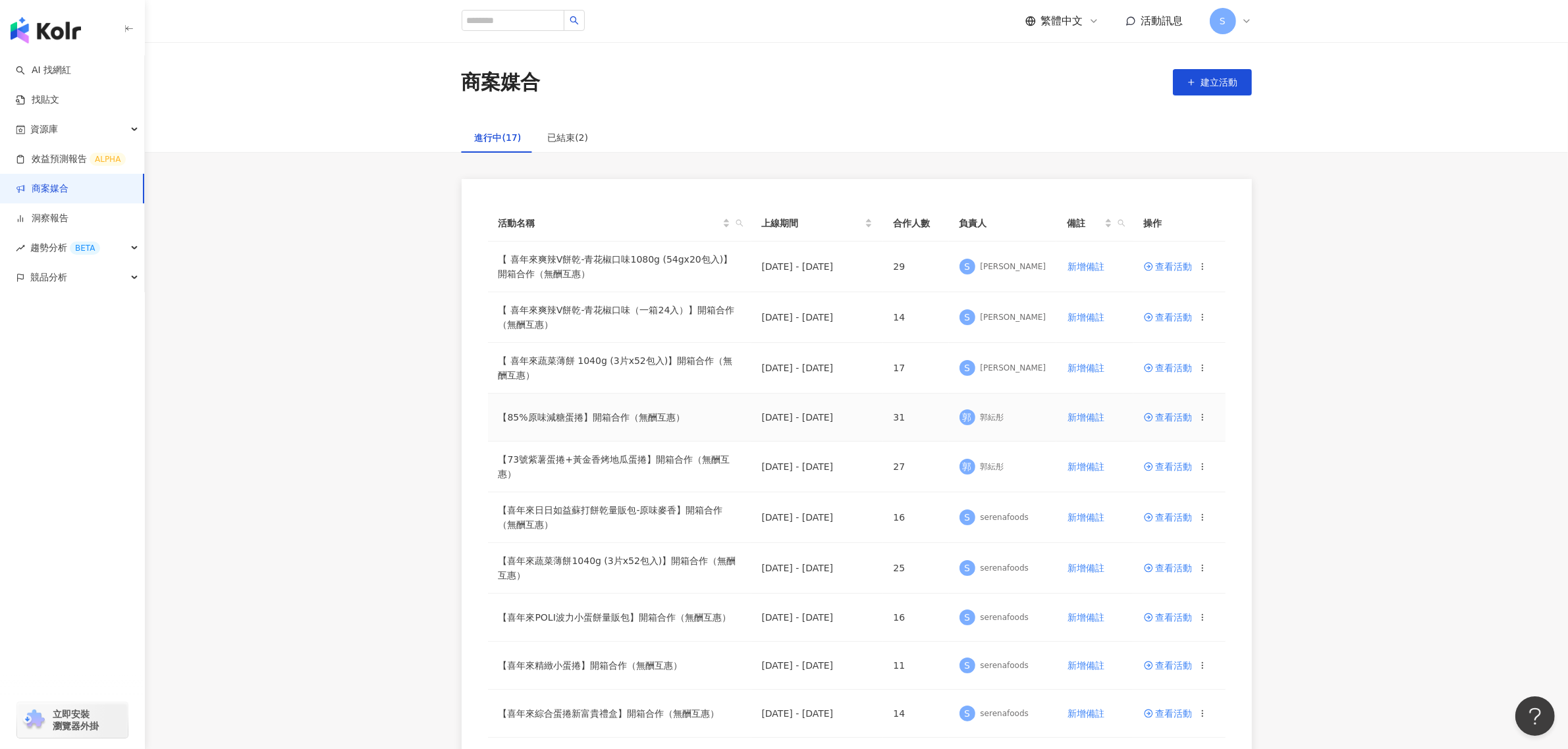
click at [1166, 416] on span "查看活動" at bounding box center [1168, 417] width 49 height 9
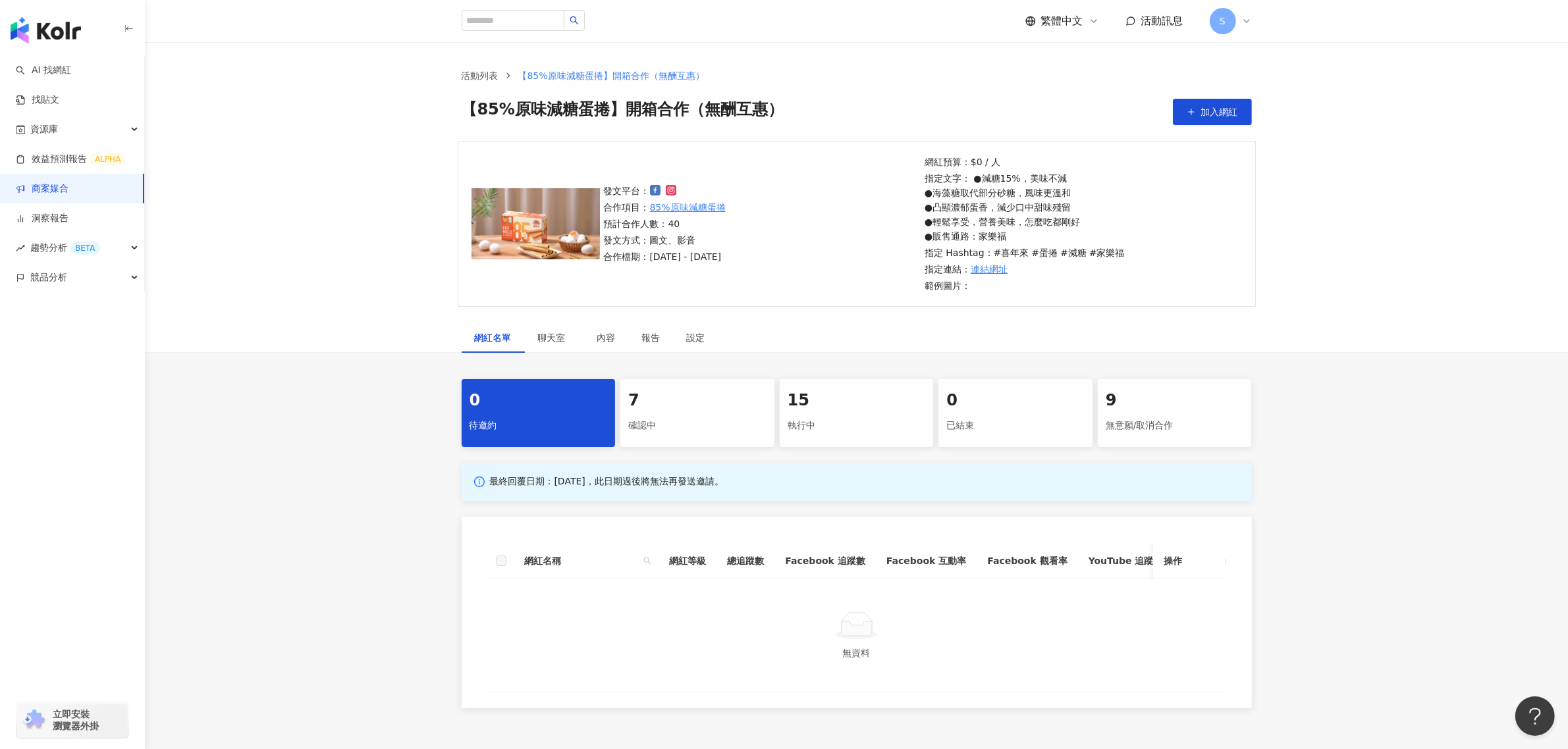
click at [634, 421] on div "確認中" at bounding box center [698, 425] width 138 height 22
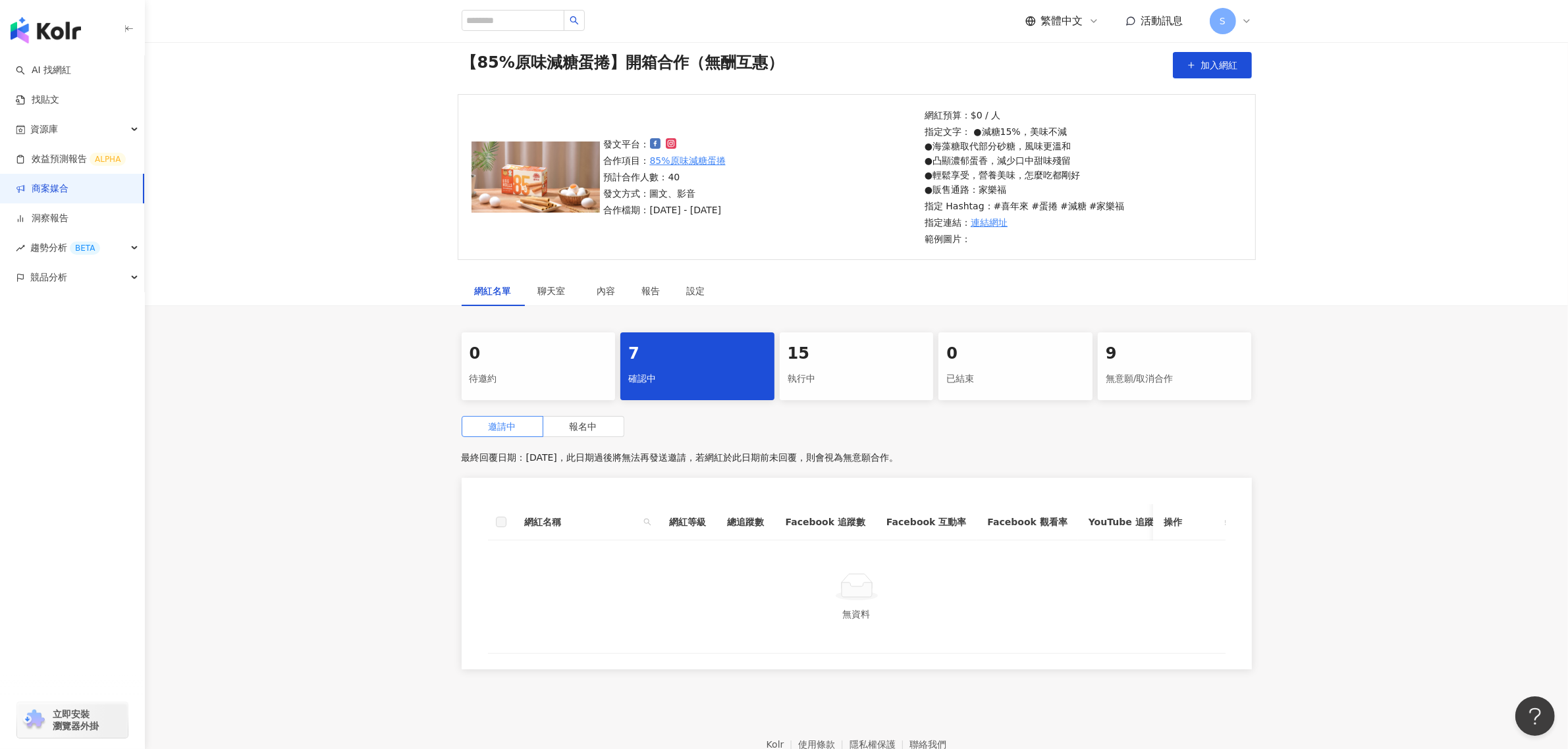
scroll to position [133, 0]
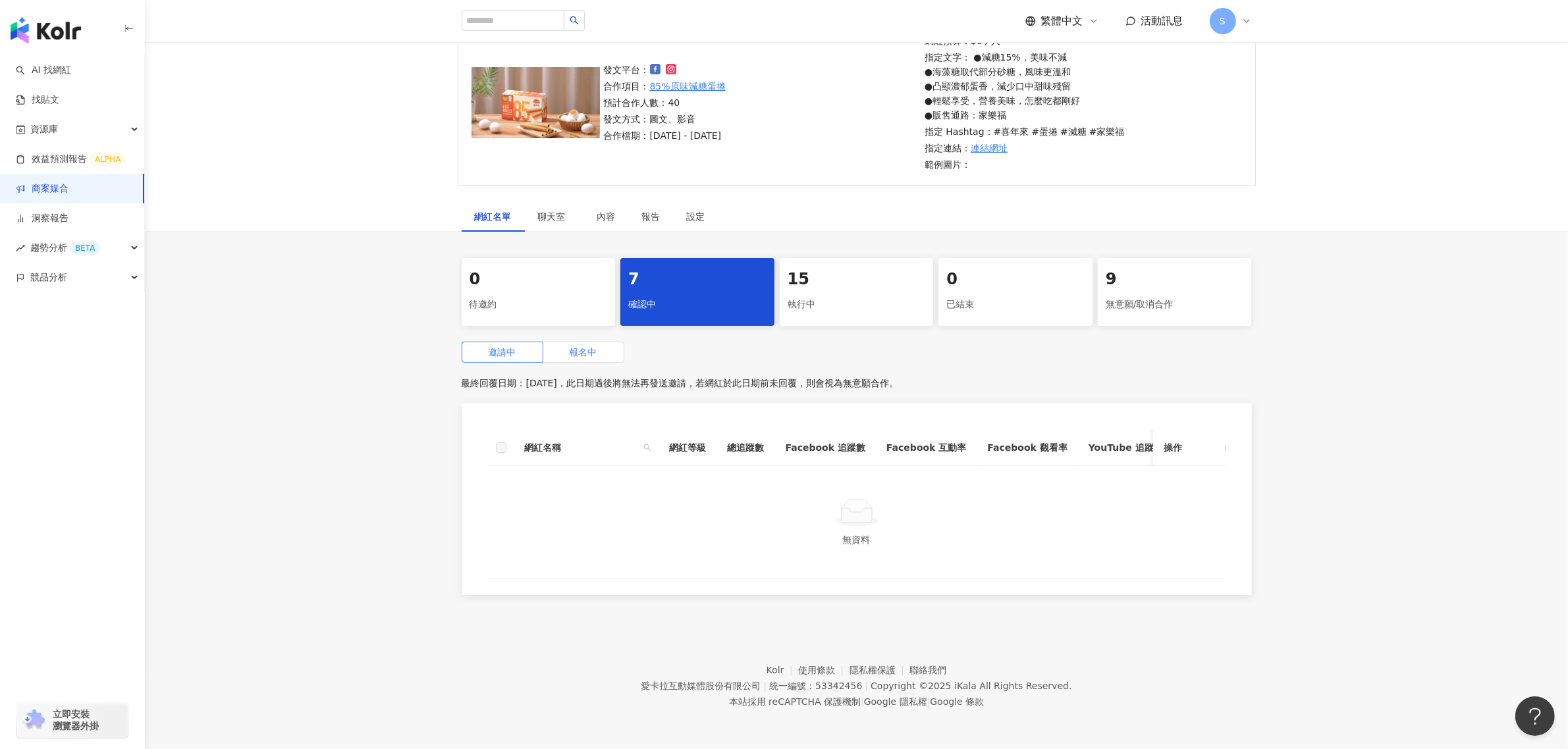
click at [593, 347] on span "報名中" at bounding box center [584, 352] width 27 height 11
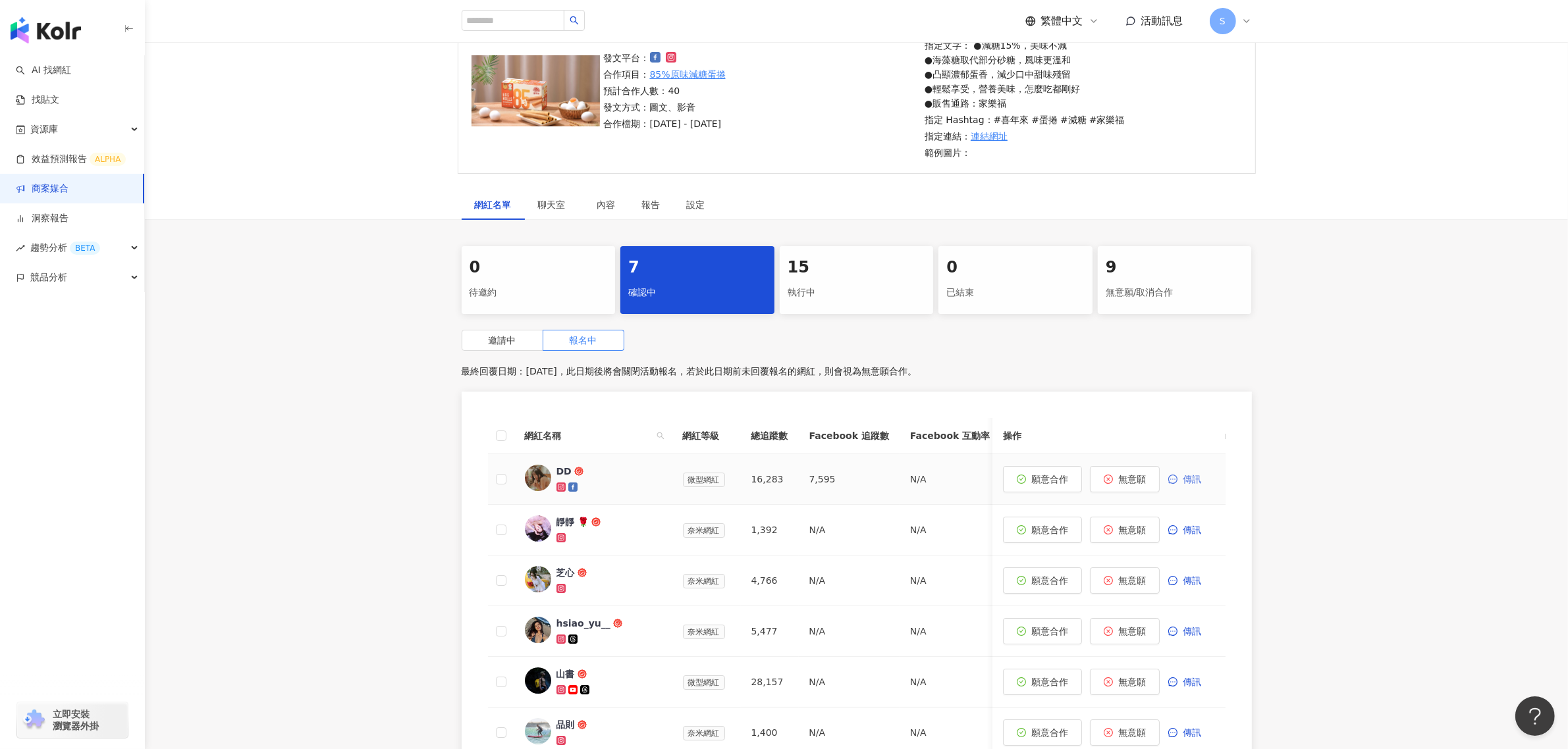
click at [1187, 481] on span "傳訊" at bounding box center [1191, 479] width 18 height 11
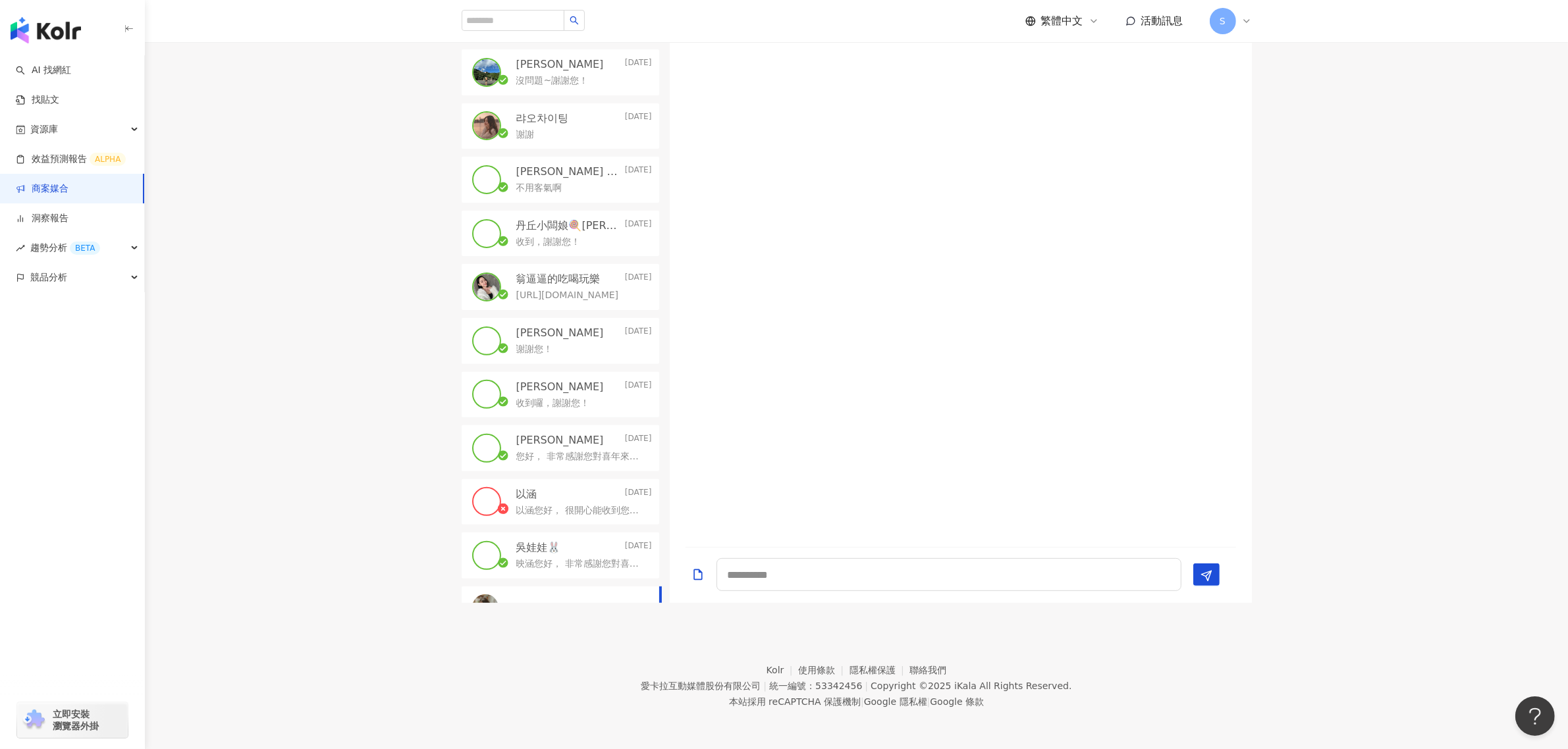
scroll to position [576, 0]
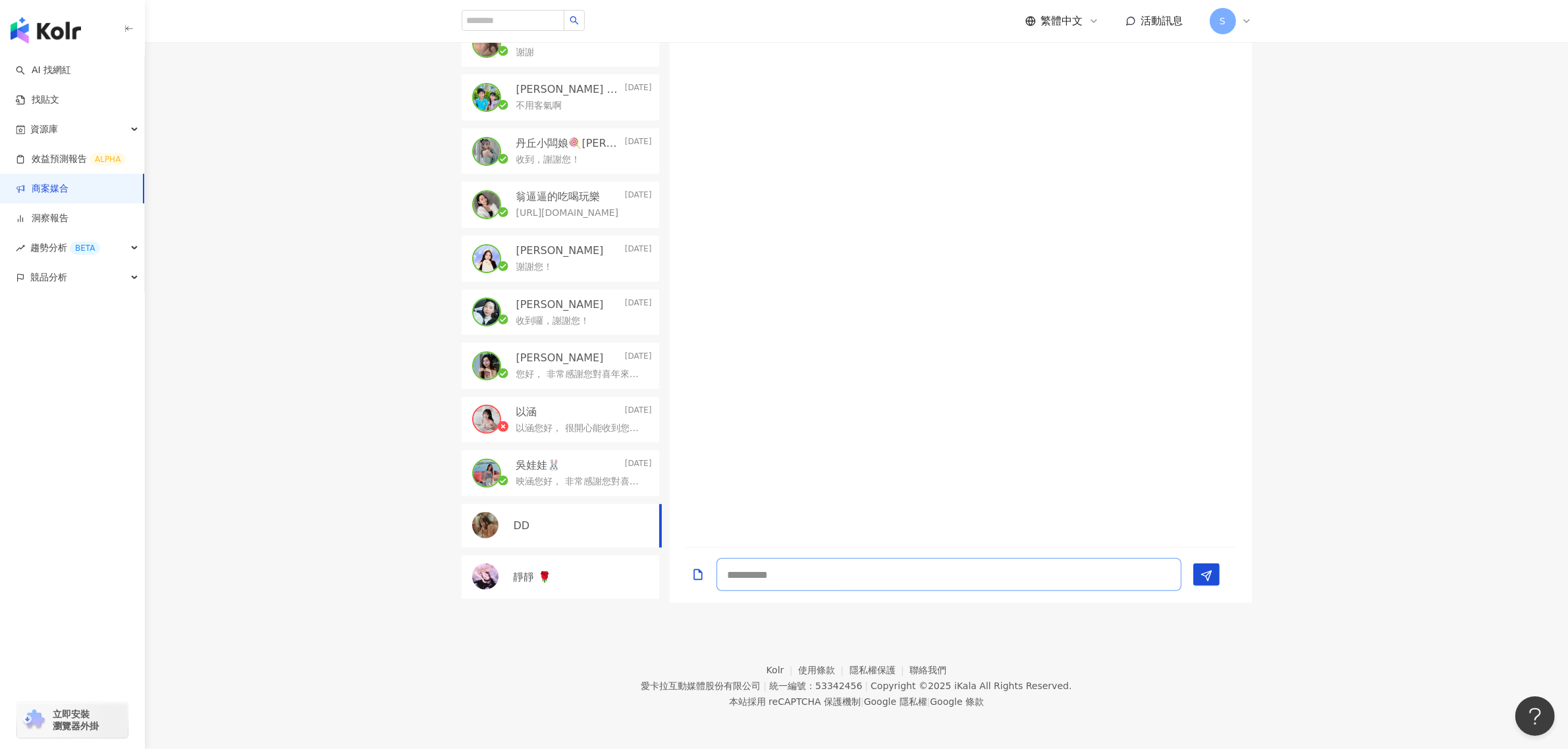
click at [866, 576] on textarea at bounding box center [949, 574] width 465 height 33
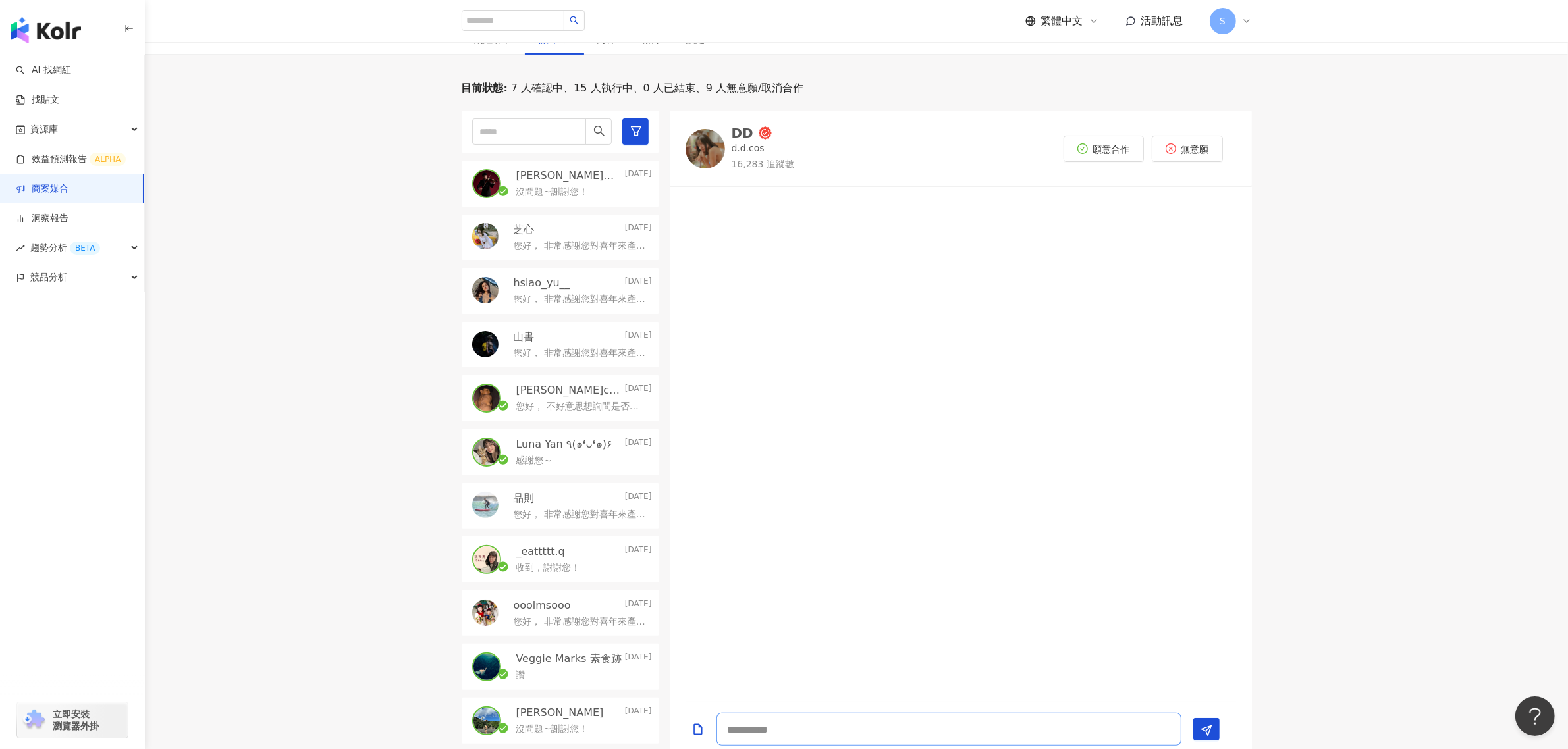
scroll to position [124, 0]
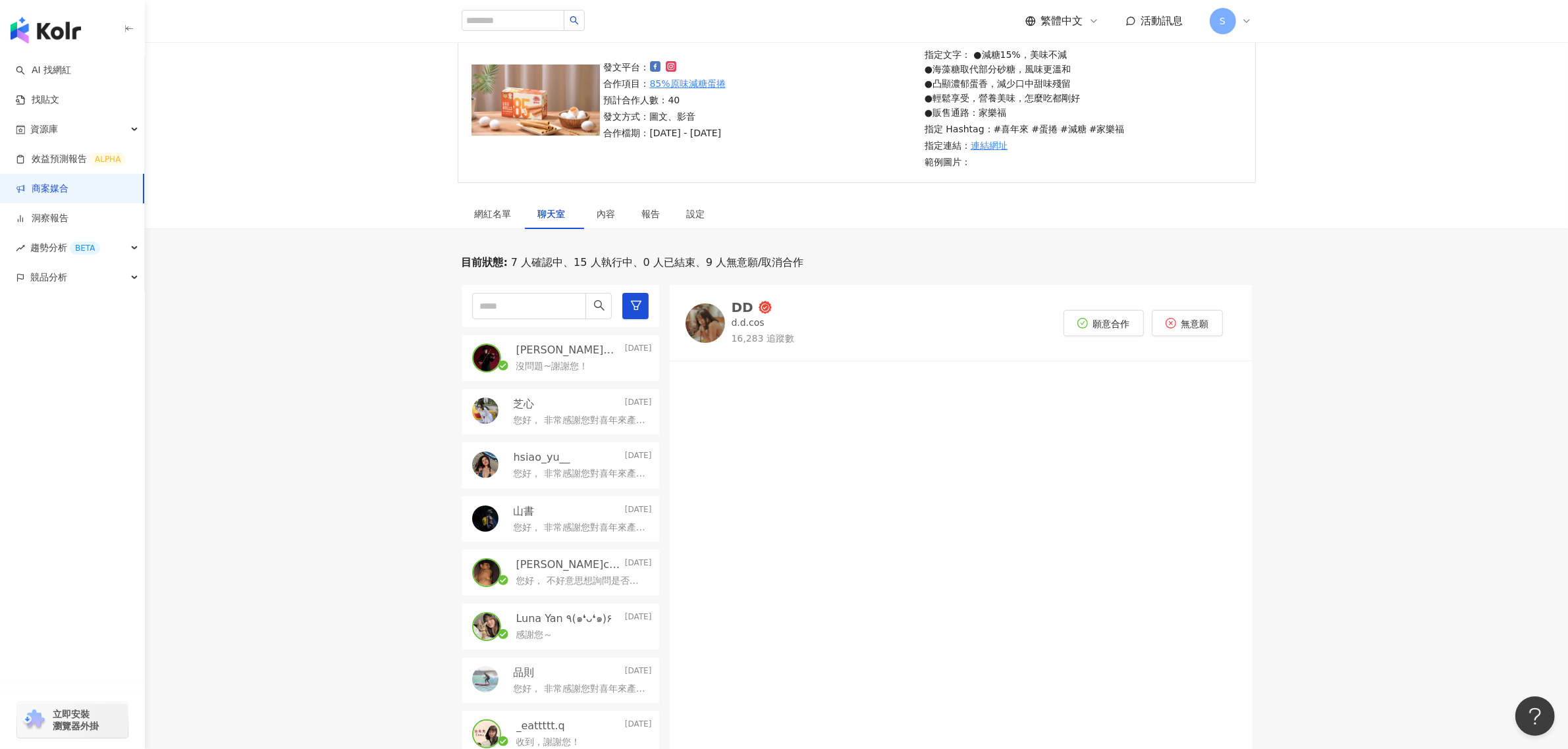
click at [744, 309] on div "DD" at bounding box center [742, 306] width 22 height 13
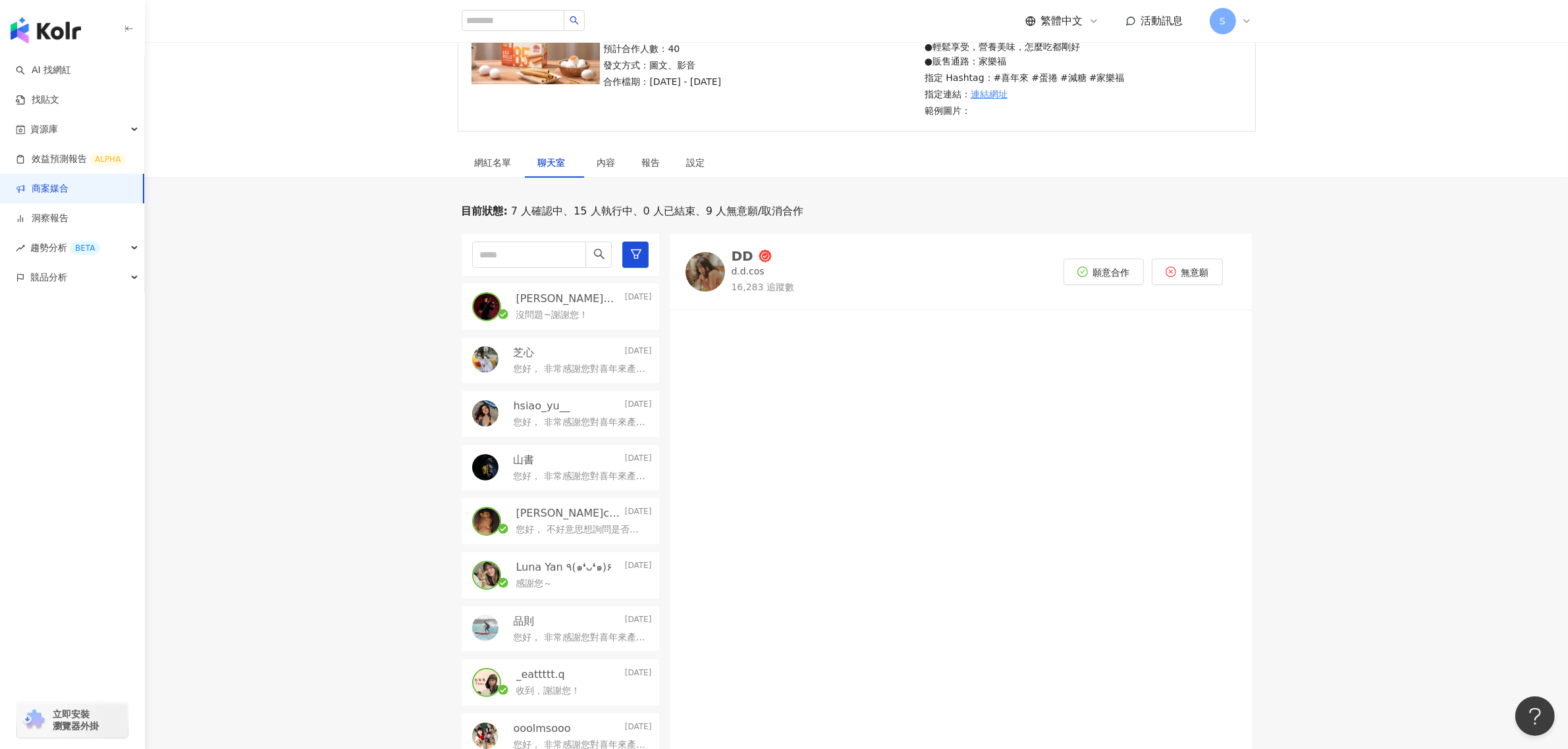
scroll to position [452, 0]
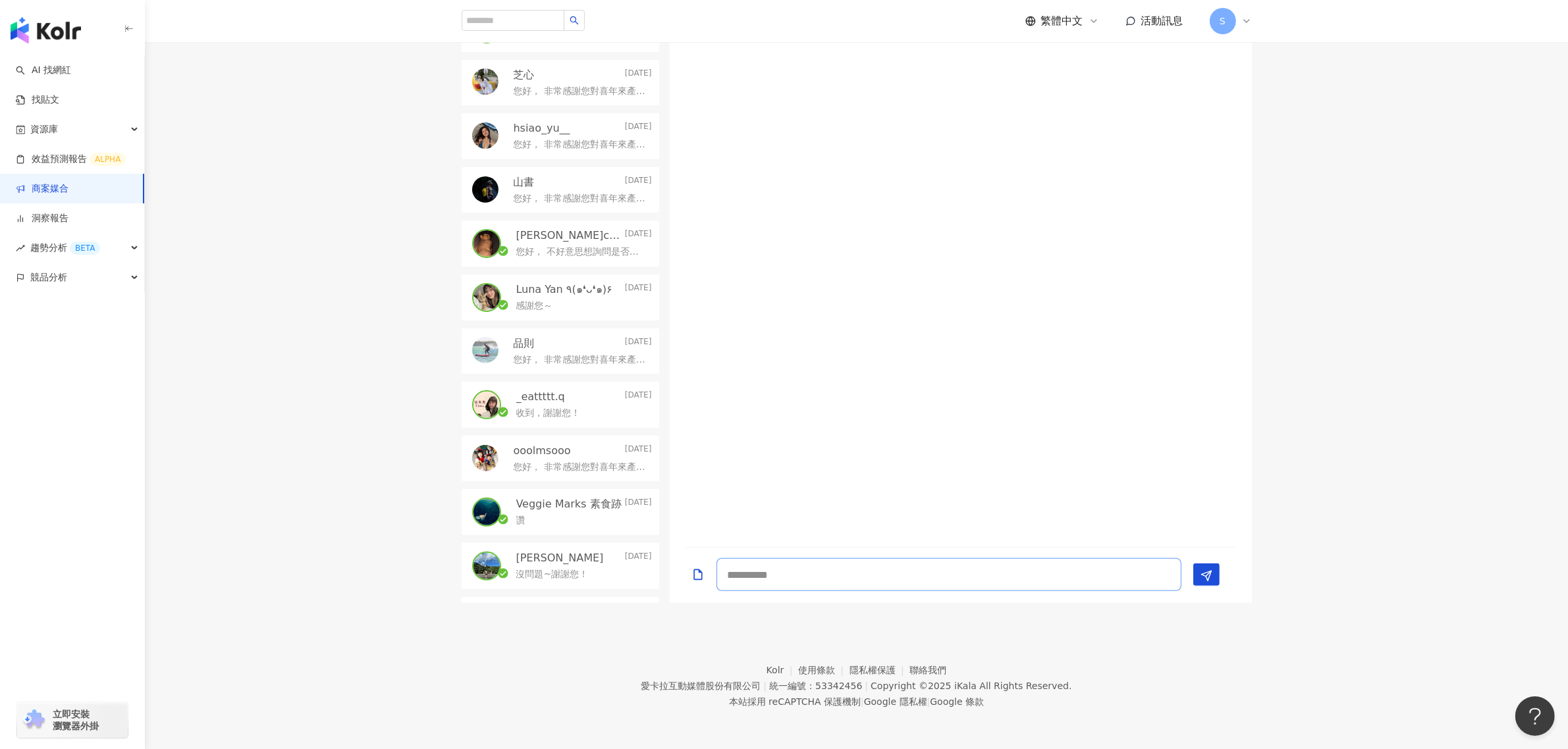
click at [950, 564] on textarea at bounding box center [949, 574] width 465 height 33
paste textarea "**********"
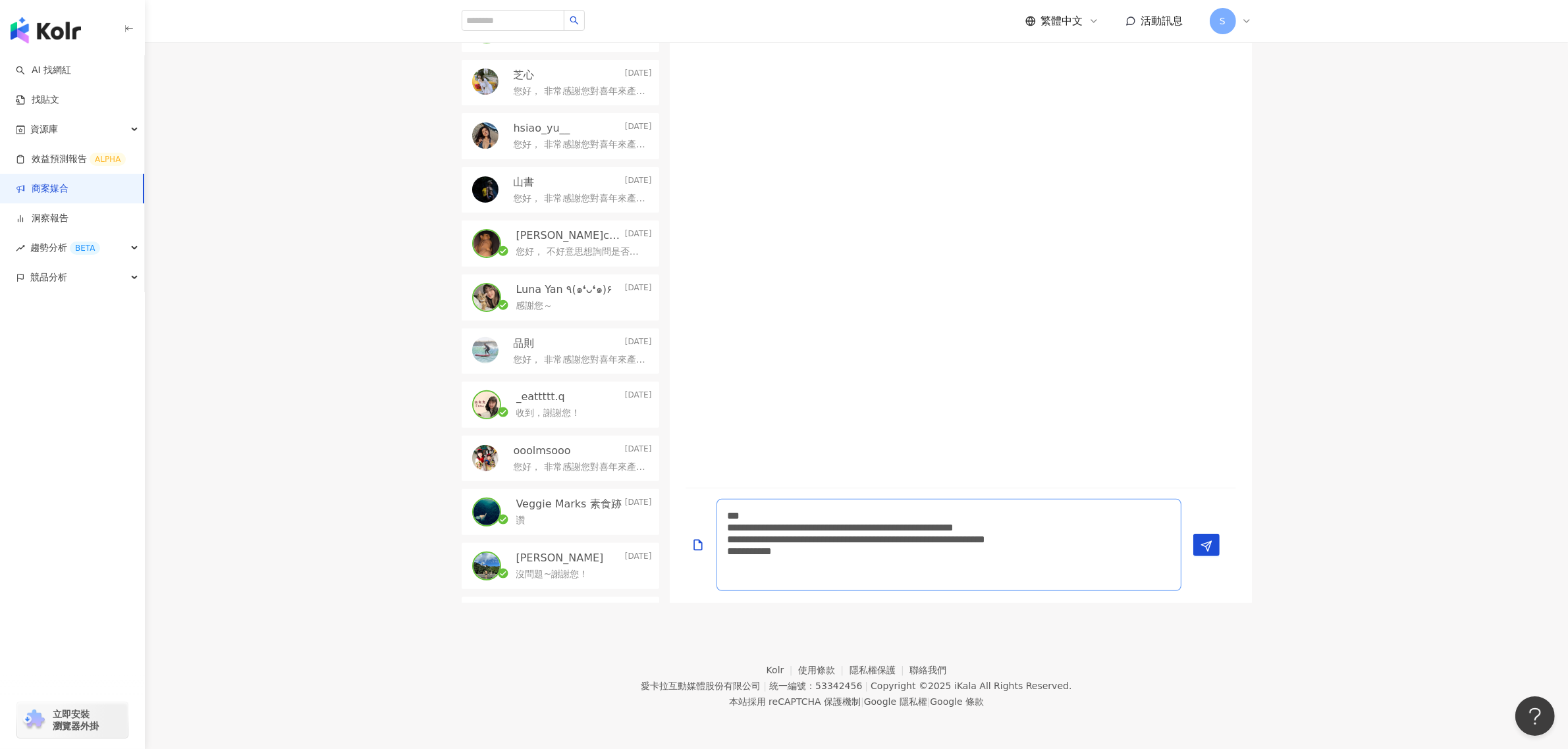
drag, startPoint x: 1052, startPoint y: 525, endPoint x: 1075, endPoint y: 524, distance: 23.0
click at [1075, 524] on textarea "**********" at bounding box center [949, 544] width 465 height 92
drag, startPoint x: 883, startPoint y: 578, endPoint x: 658, endPoint y: 475, distance: 247.5
click at [658, 475] on div "[PERSON_NAME]｜[PERSON_NAME] [DATE] 沒問題~謝謝您！ 芝心 [DATE] 您好， 非常感謝您對喜年來產品的支持與喜愛！經評估…" at bounding box center [857, 279] width 790 height 647
type textarea "**********"
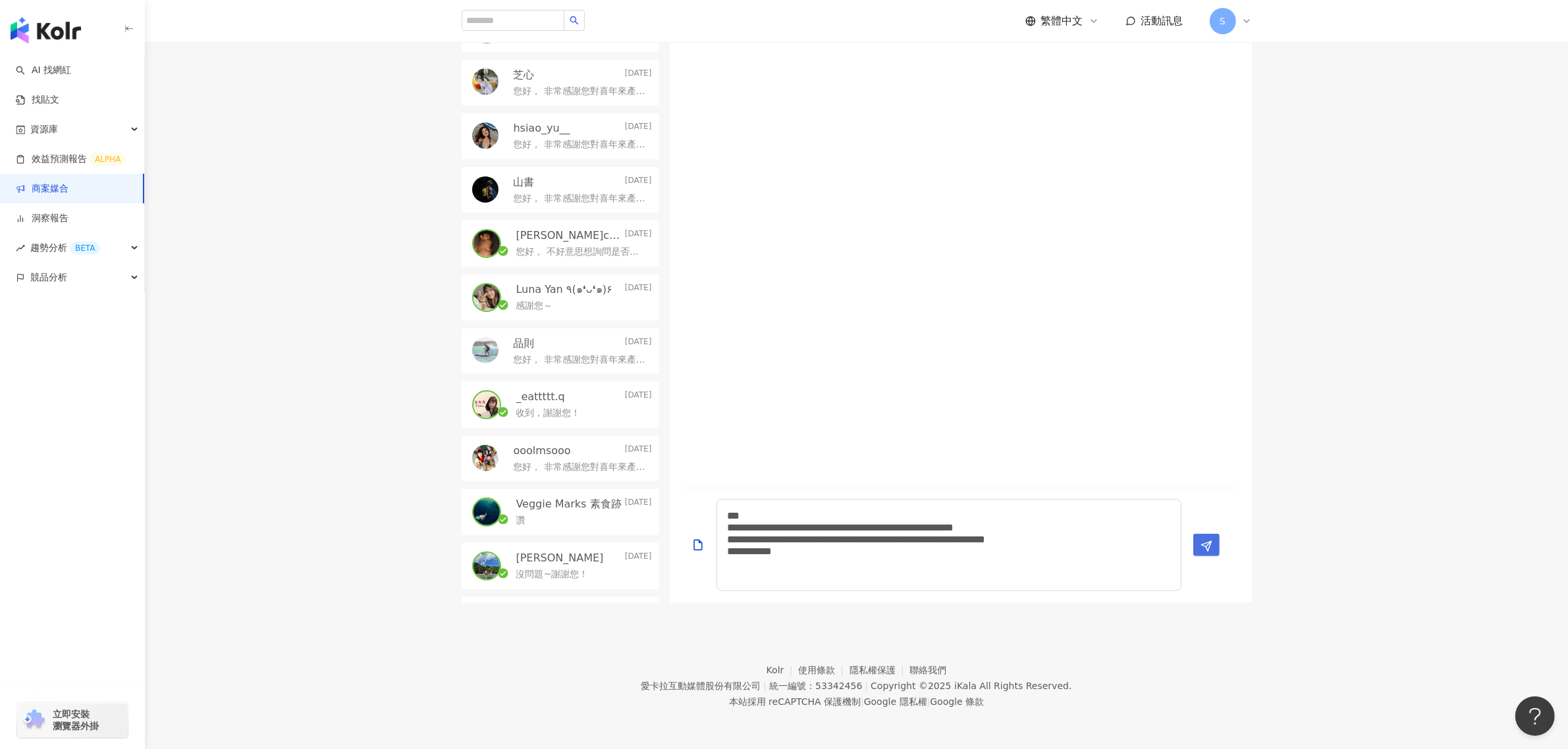
click at [1210, 543] on line "Send" at bounding box center [1208, 544] width 5 height 5
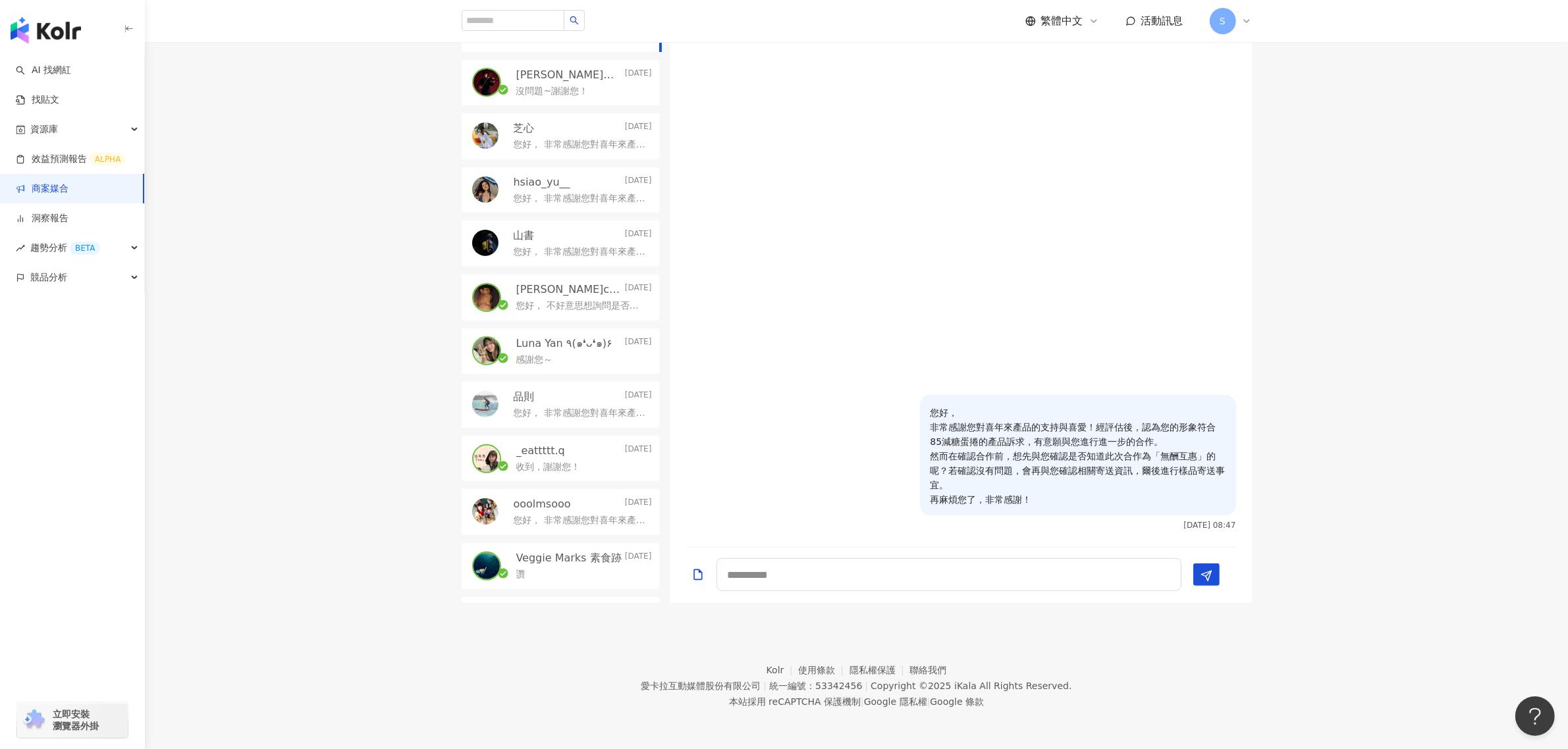
click at [1210, 543] on div "您好， 非常感謝您對喜年來產品的支持與喜愛！經評估後，認為您的形象符合85減糖蛋捲的產品訴求，有意願與您進行進一步的合作。 然而在確認合作前，想先與您確認是否…" at bounding box center [960, 289] width 582 height 515
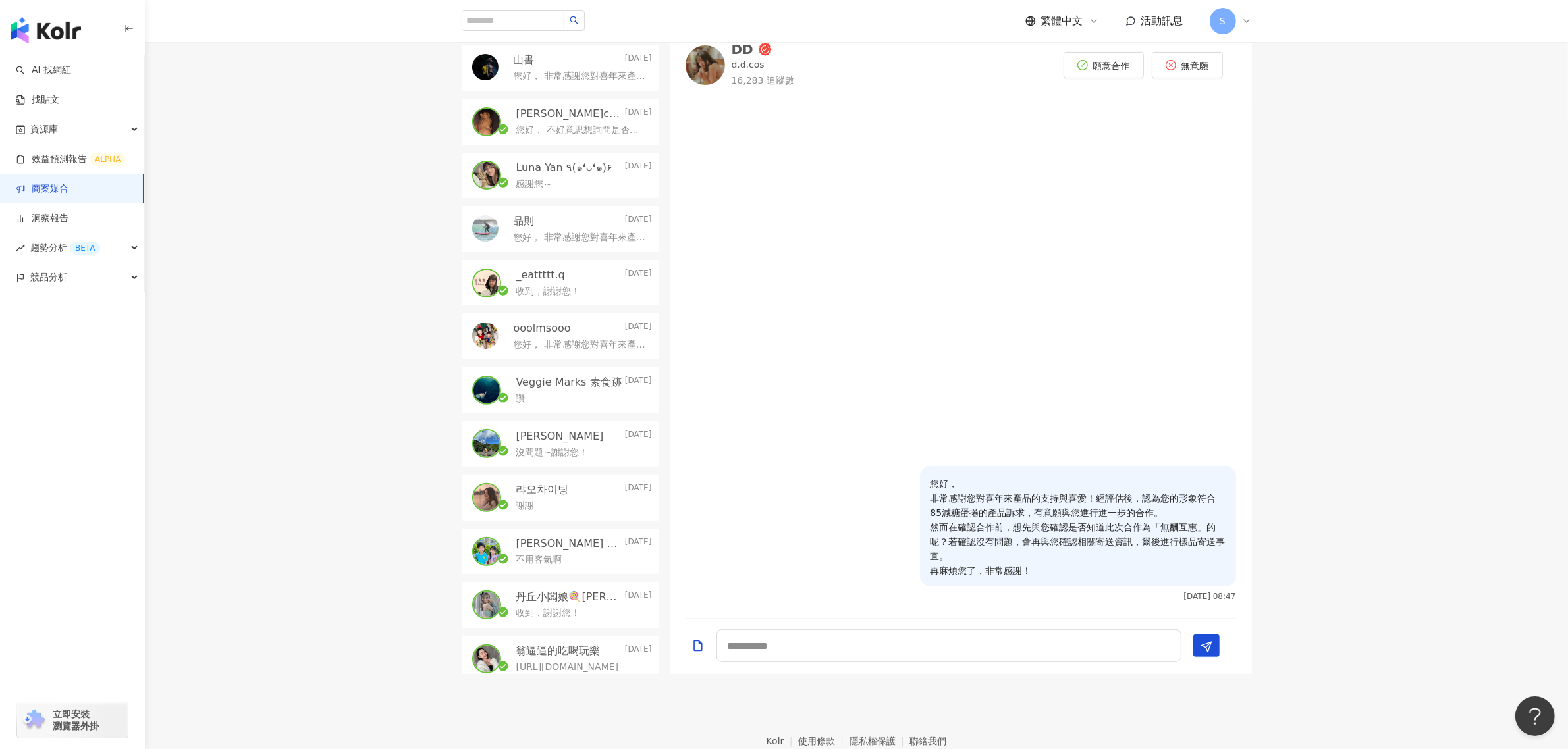
scroll to position [124, 0]
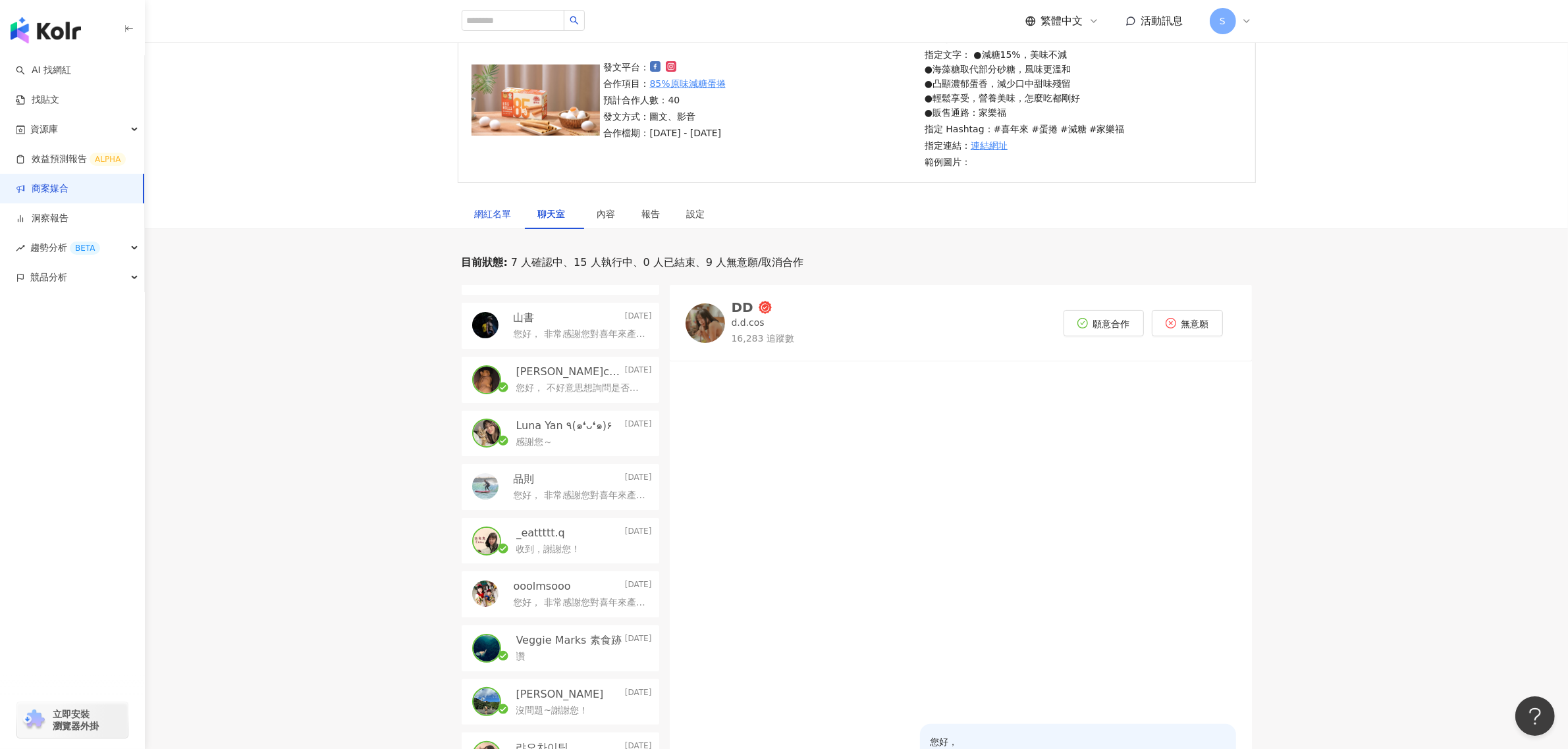
click at [508, 221] on div "網紅名單" at bounding box center [493, 214] width 37 height 14
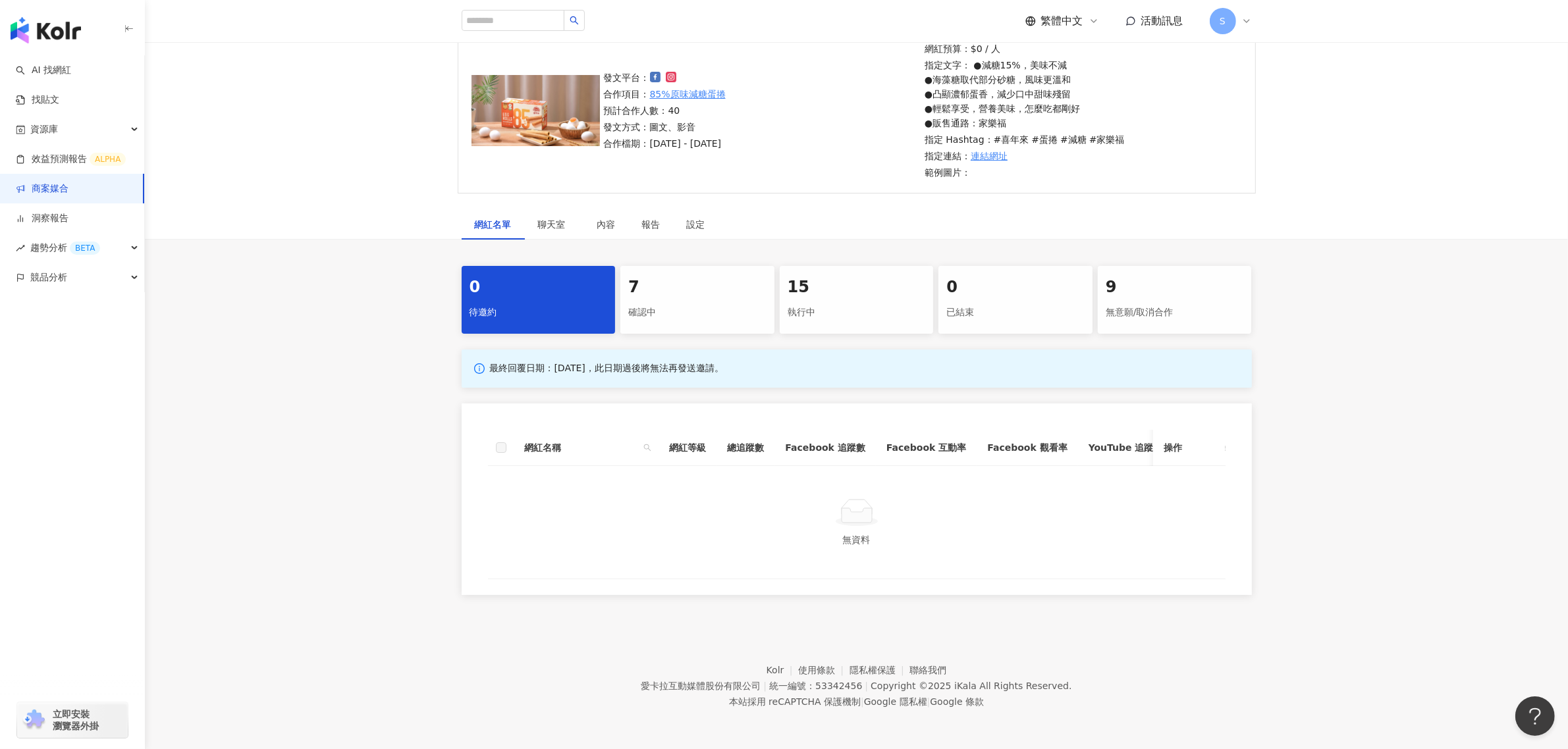
click at [720, 288] on div "7 確認中" at bounding box center [697, 300] width 154 height 68
